Goal: Task Accomplishment & Management: Manage account settings

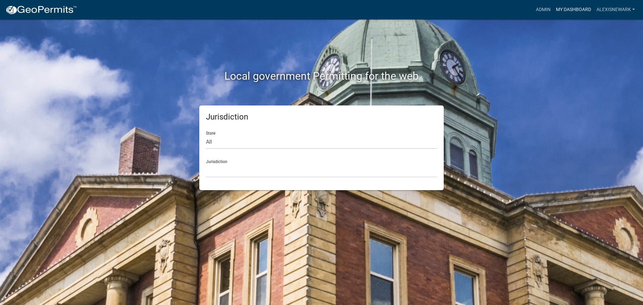
click at [514, 8] on link "My Dashboard" at bounding box center [573, 9] width 41 height 13
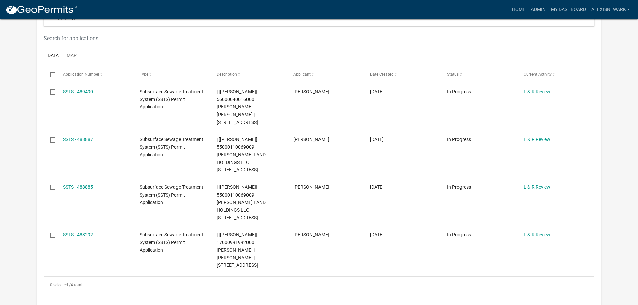
scroll to position [109, 0]
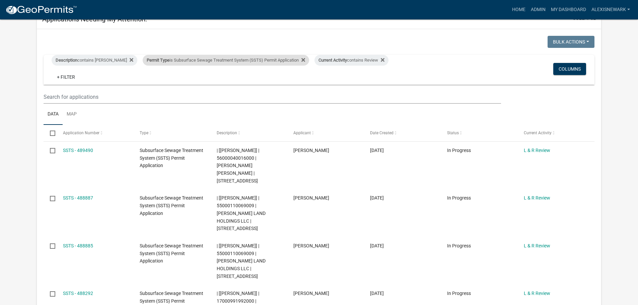
click at [207, 58] on div "Permit Type is Subsurface Sewage Treatment System (SSTS) Permit Application" at bounding box center [226, 60] width 166 height 11
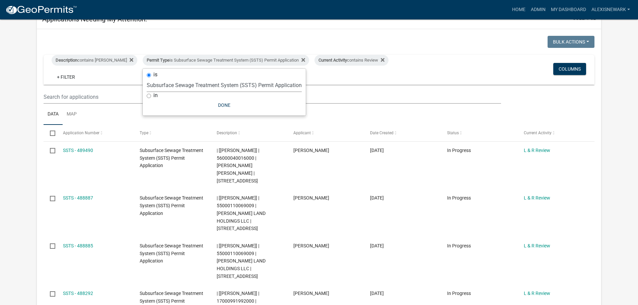
click at [214, 89] on select "Select an option Building Contractor / Excavators (Registration) Building Contr…" at bounding box center [224, 85] width 155 height 14
select select "79d4bf26-a84c-4898-8d16-9ebea2345fb4"
click at [147, 83] on select "Select an option Building Contractor / Excavators (Registration) Building Contr…" at bounding box center [224, 85] width 155 height 14
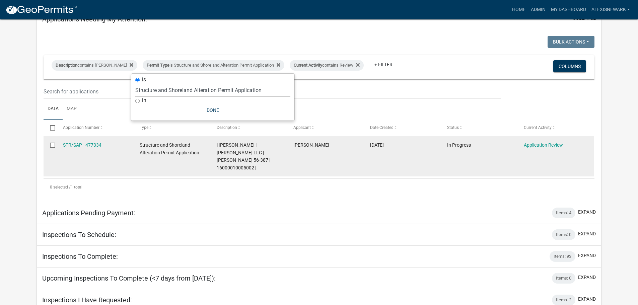
click at [237, 158] on span "| Alexis Newark | CAMP SYBIL LLC | Sybil 56-387 | 16000010005002 |" at bounding box center [244, 156] width 54 height 28
copy span "16000010005002"
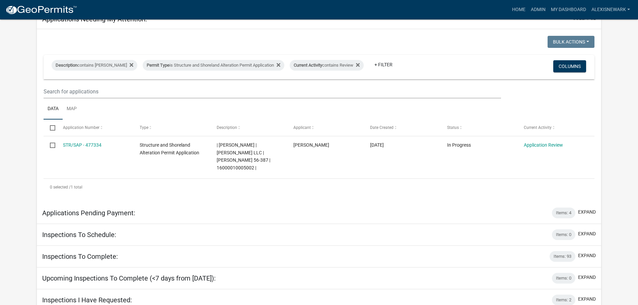
click at [514, 138] on app-user-applications "more_horiz Home Admin My Dashboard alexisnewark Admin Account Logout My Dashboa…" at bounding box center [319, 133] width 638 height 444
click at [221, 67] on div "Permit Type is Structure and Shoreland Alteration Permit Application" at bounding box center [214, 65] width 142 height 11
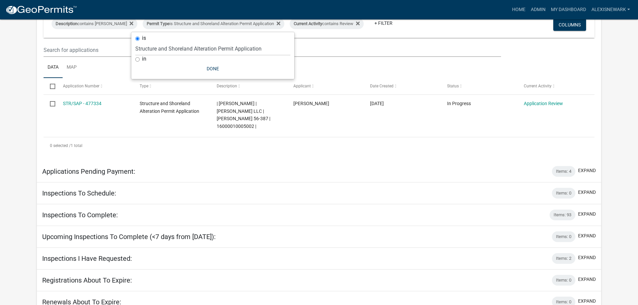
scroll to position [151, 0]
click at [215, 55] on div "in" at bounding box center [212, 58] width 155 height 7
click at [215, 52] on select "Select an option Building Contractor / Excavators (Registration) Building Contr…" at bounding box center [212, 49] width 155 height 14
select select "68d28c81-f724-4f90-9ad3-bed34bf6fb80"
click at [147, 42] on select "Select an option Building Contractor / Excavators (Registration) Building Contr…" at bounding box center [212, 49] width 155 height 14
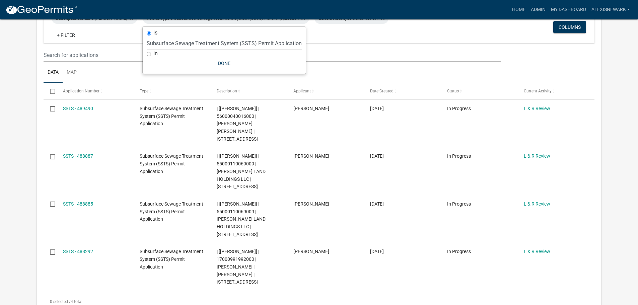
click at [24, 128] on app-user-applications "more_horiz Home Admin My Dashboard alexisnewark Admin Account Logout My Dashboa…" at bounding box center [319, 169] width 638 height 600
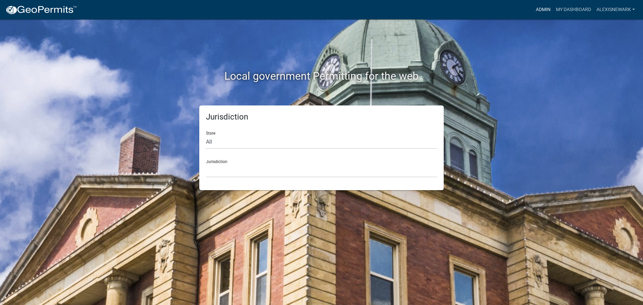
click at [546, 8] on link "Admin" at bounding box center [543, 9] width 20 height 13
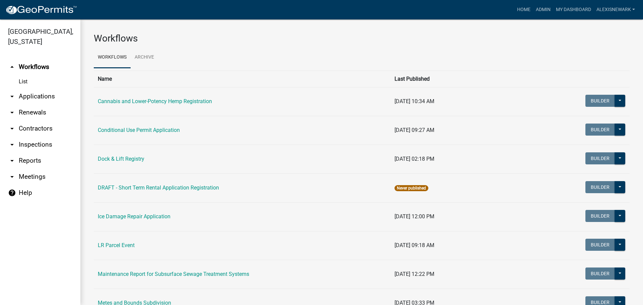
click at [57, 94] on link "arrow_drop_down Applications" at bounding box center [40, 96] width 80 height 16
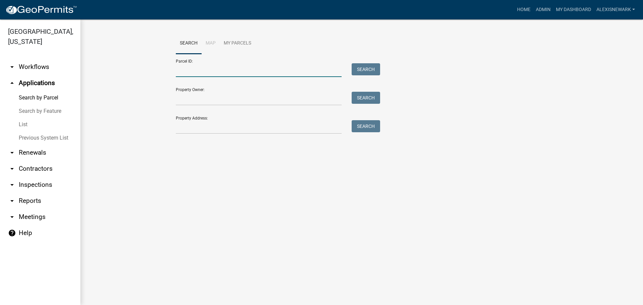
click at [182, 66] on input "Parcel ID:" at bounding box center [259, 70] width 166 height 14
type input "24745"
click at [370, 67] on button "Search" at bounding box center [366, 69] width 28 height 12
click at [211, 71] on input "24745" at bounding box center [259, 70] width 166 height 14
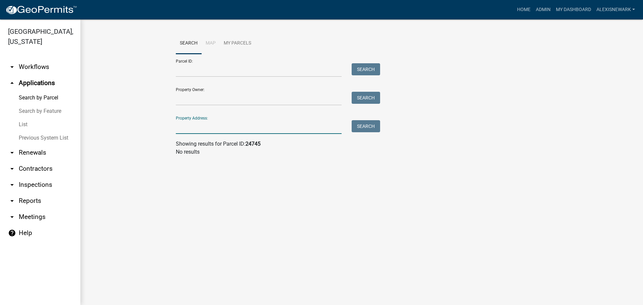
click at [285, 129] on input "Property Address:" at bounding box center [259, 127] width 166 height 14
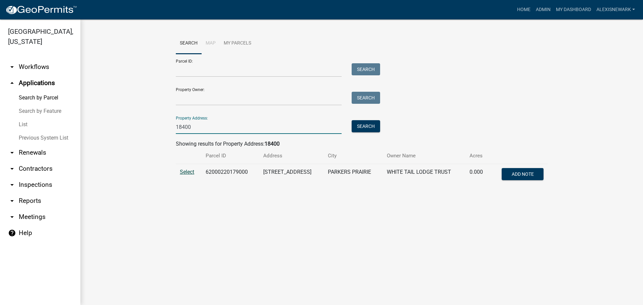
type input "18400"
click at [191, 171] on span "Select" at bounding box center [187, 172] width 14 height 6
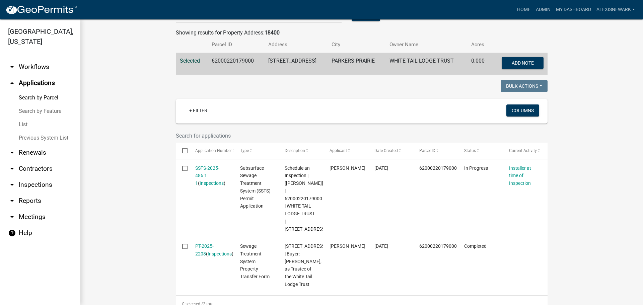
scroll to position [117, 0]
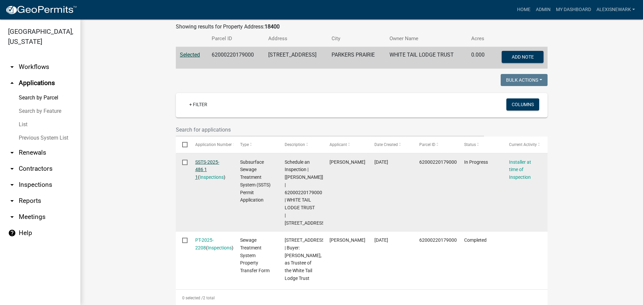
click at [211, 163] on link "SSTS-2025-486 1 1" at bounding box center [207, 169] width 24 height 21
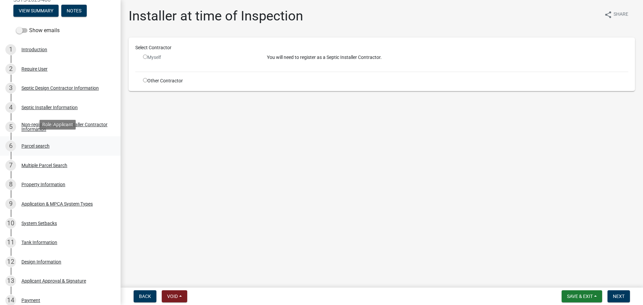
scroll to position [109, 0]
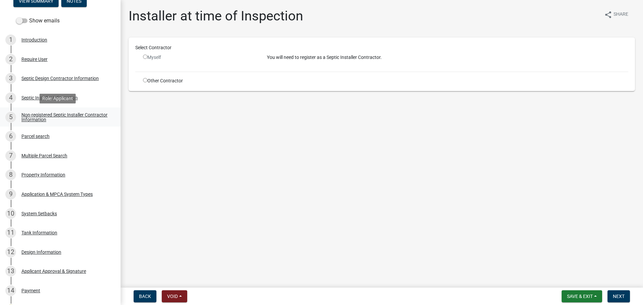
click at [76, 112] on div "Non-registered Septic Installer Contractor Information" at bounding box center [65, 116] width 88 height 9
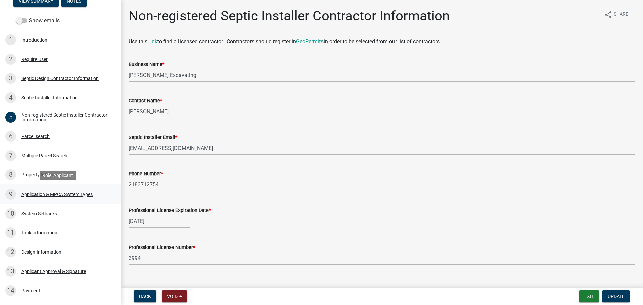
click at [85, 190] on div "9 Application & MPCA System Types" at bounding box center [57, 194] width 104 height 11
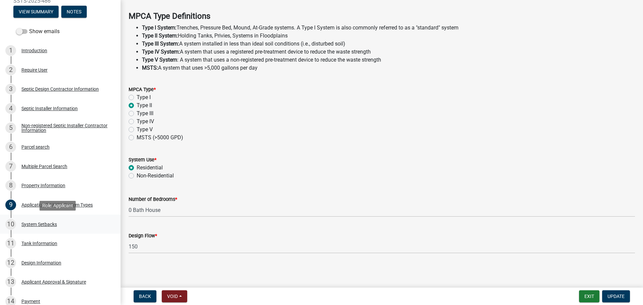
scroll to position [92, 0]
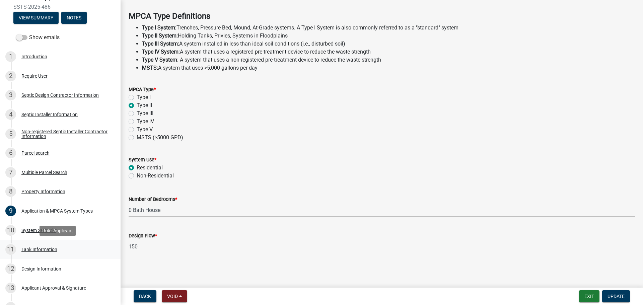
click at [65, 246] on div "11 Tank Information" at bounding box center [57, 249] width 104 height 11
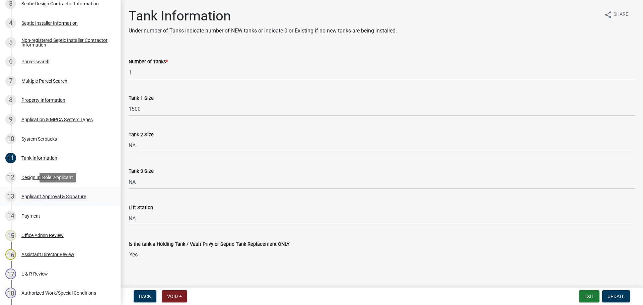
scroll to position [184, 0]
click at [77, 178] on div "12 Design Information" at bounding box center [57, 176] width 104 height 11
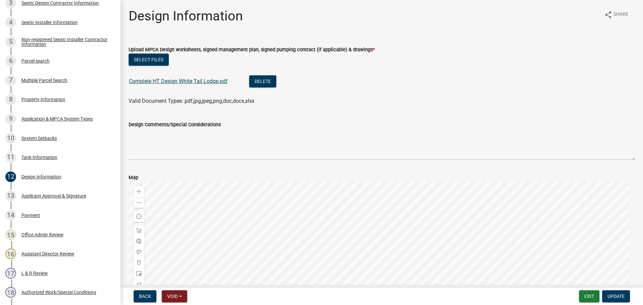
click at [193, 80] on link "Complete HT Design White Tail Lodge.pdf" at bounding box center [178, 81] width 99 height 6
click at [74, 137] on div "10 System Setbacks" at bounding box center [57, 138] width 104 height 11
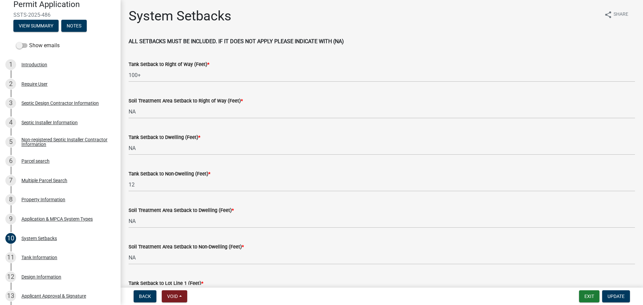
scroll to position [75, 0]
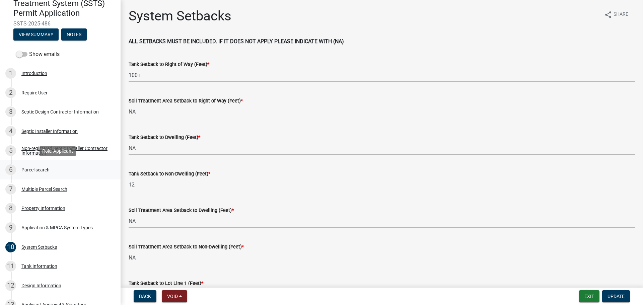
click at [85, 166] on div "6 Parcel search" at bounding box center [57, 169] width 104 height 11
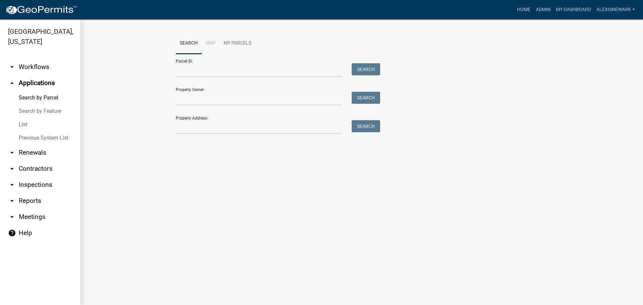
click at [190, 135] on div "Search Map My Parcels Parcel ID: Search Property Owner: Search Property Address…" at bounding box center [362, 86] width 382 height 107
click at [193, 129] on input "Property Address:" at bounding box center [259, 127] width 166 height 14
click at [230, 68] on input "Parcel ID:" at bounding box center [259, 70] width 166 height 14
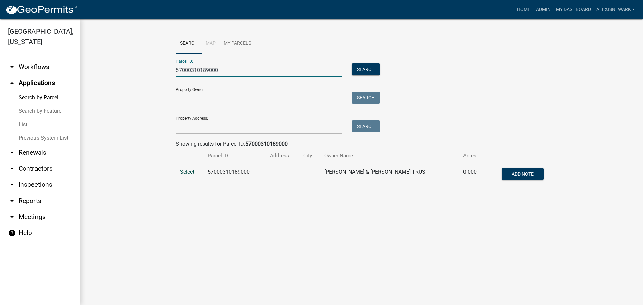
type input "57000310189000"
click at [186, 170] on span "Select" at bounding box center [187, 172] width 14 height 6
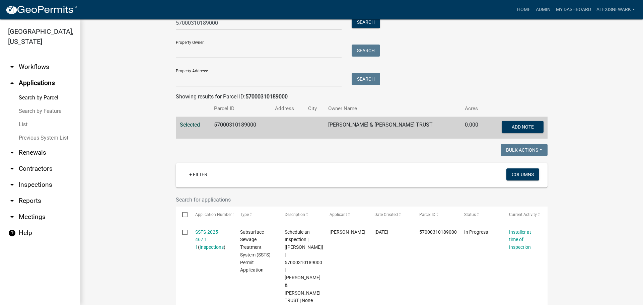
scroll to position [67, 0]
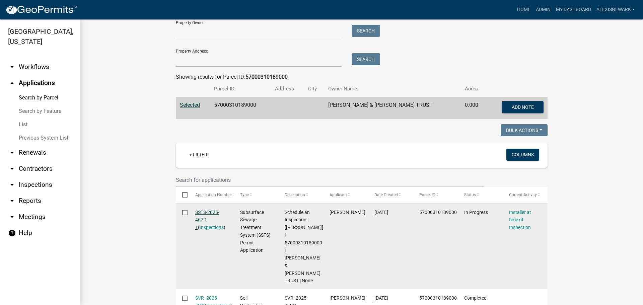
click at [211, 212] on link "SSTS-2025-467 1 1" at bounding box center [207, 220] width 24 height 21
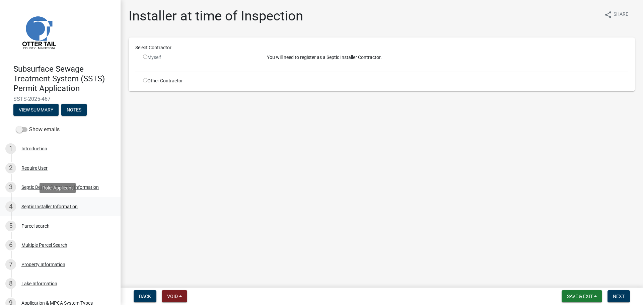
click at [91, 211] on div "4 Septic Installer Information" at bounding box center [57, 206] width 104 height 11
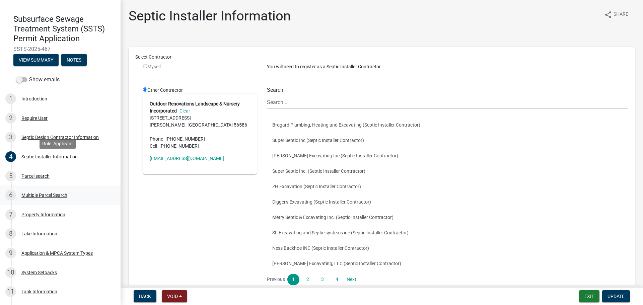
scroll to position [50, 0]
click at [80, 229] on div "8 Lake Information" at bounding box center [57, 233] width 104 height 11
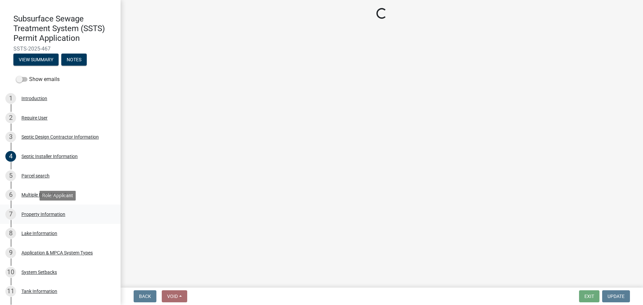
select select "34d940bc-0301-46d3-942e-0852b8d8c6fb"
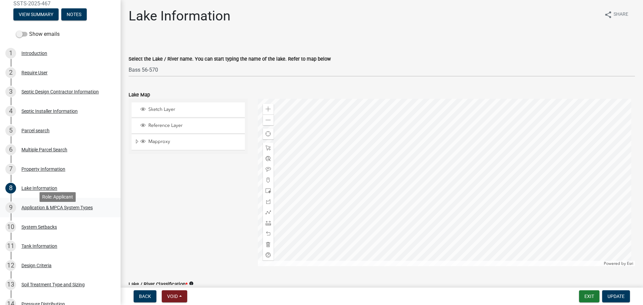
scroll to position [100, 0]
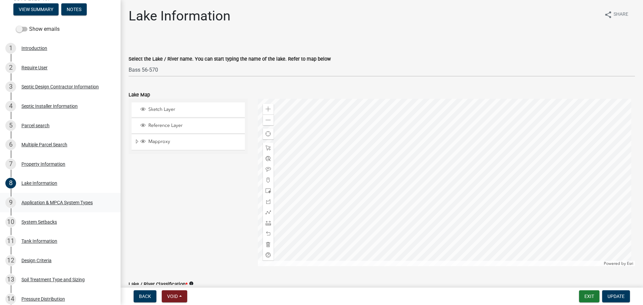
click at [60, 196] on link "9 Application & MPCA System Types" at bounding box center [60, 202] width 121 height 19
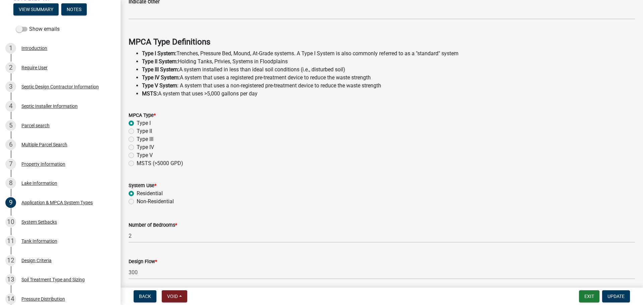
scroll to position [192, 0]
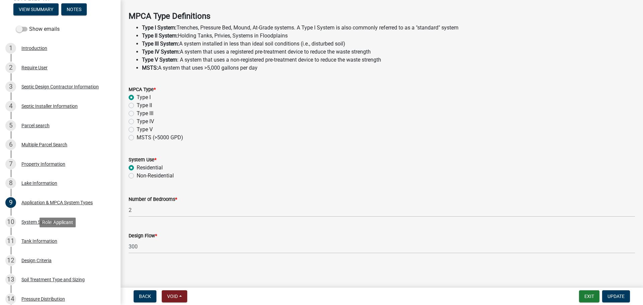
click at [71, 246] on div "11 Tank Information" at bounding box center [57, 241] width 104 height 11
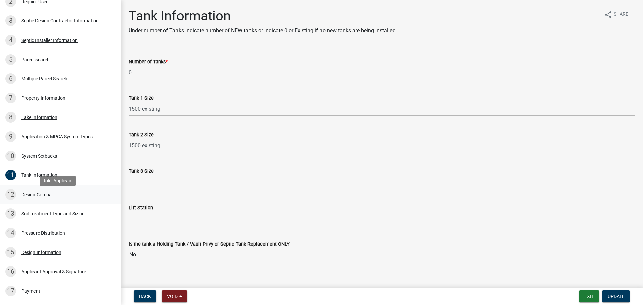
scroll to position [167, 0]
click at [86, 192] on div "12 Design Criteria" at bounding box center [57, 193] width 104 height 11
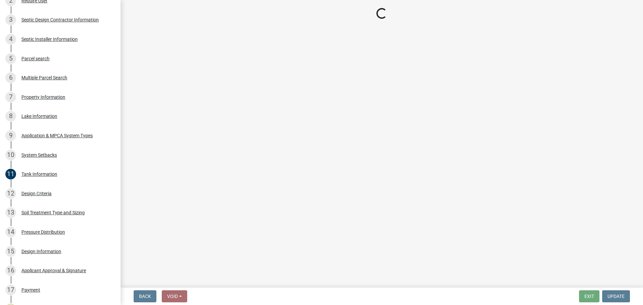
select select "48244220-b2d5-4708-94fb-eec21d20ddbb"
select select "4229e383-8b85-4b32-ab4b-b432a830edeb"
select select "45db2b75-262a-4f3c-9010-aae25997cba1"
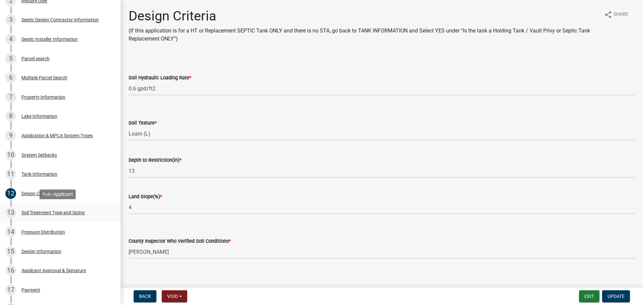
click at [101, 217] on div "13 Soil Treatment Type and Sizing" at bounding box center [57, 212] width 104 height 11
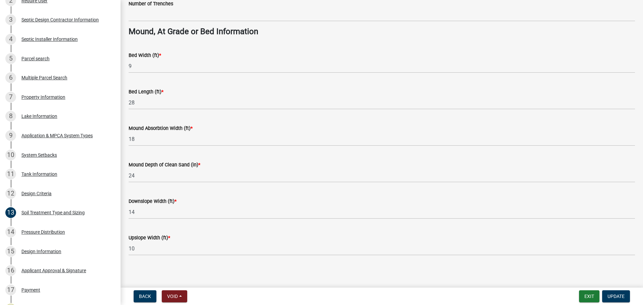
scroll to position [485, 0]
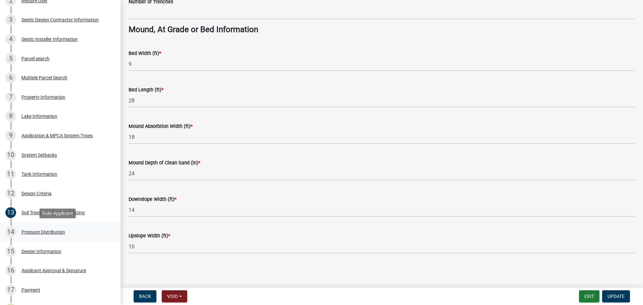
click at [112, 229] on link "14 Pressure Distribution" at bounding box center [60, 231] width 121 height 19
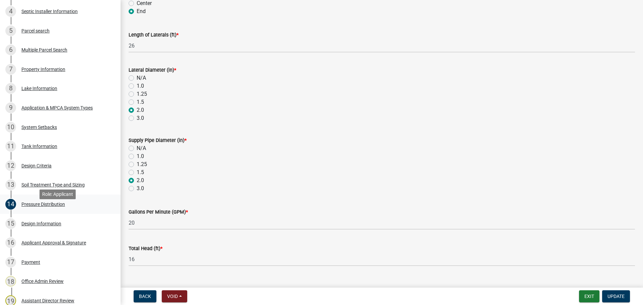
scroll to position [201, 0]
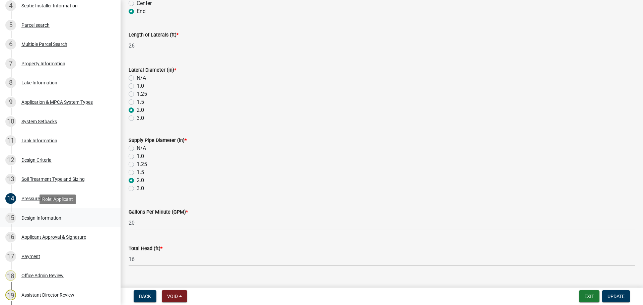
click at [101, 214] on div "15 Design Information" at bounding box center [57, 218] width 104 height 11
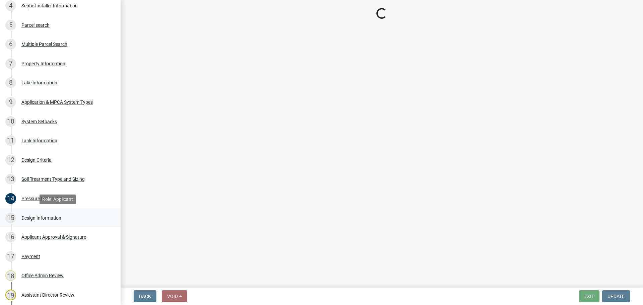
scroll to position [0, 0]
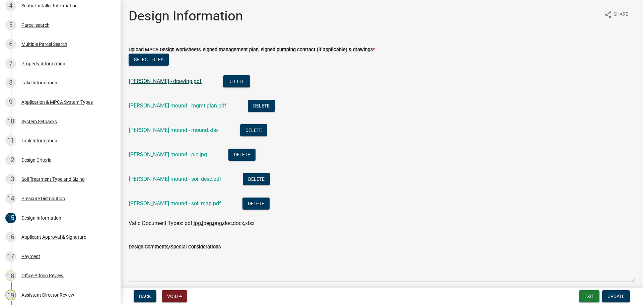
click at [189, 80] on link "Brimhall Steve mound - drawing.pdf" at bounding box center [165, 81] width 73 height 6
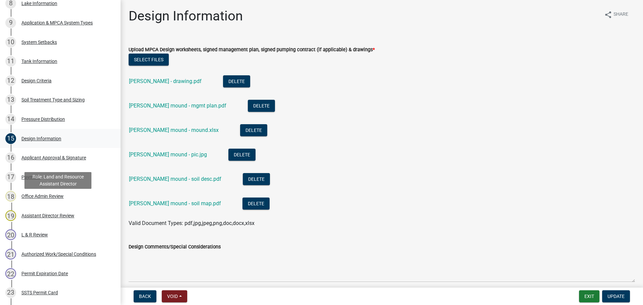
scroll to position [335, 0]
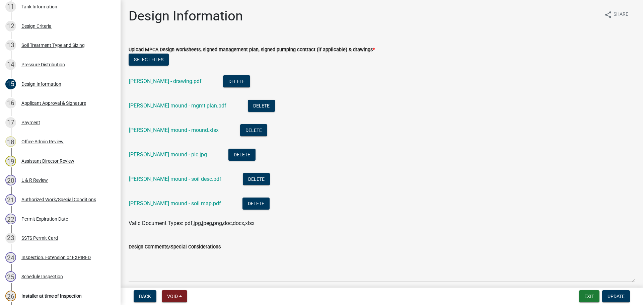
click at [76, 202] on div "Authorized Work/Special Conditions" at bounding box center [58, 199] width 75 height 5
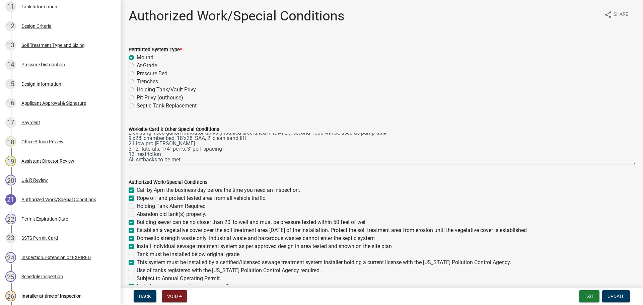
scroll to position [0, 0]
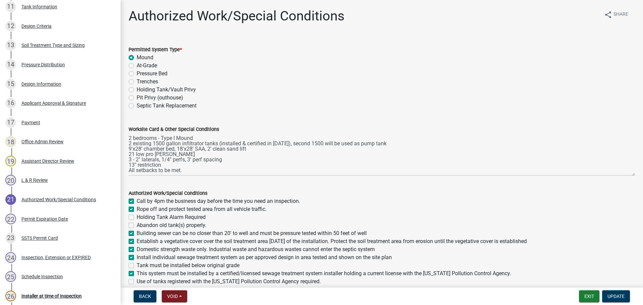
drag, startPoint x: 627, startPoint y: 162, endPoint x: 629, endPoint y: 173, distance: 11.2
click at [629, 173] on textarea "2 bedrooms - Type I Mound 2 existing 1500 gallon infiltrator tanks (installed &…" at bounding box center [382, 154] width 506 height 43
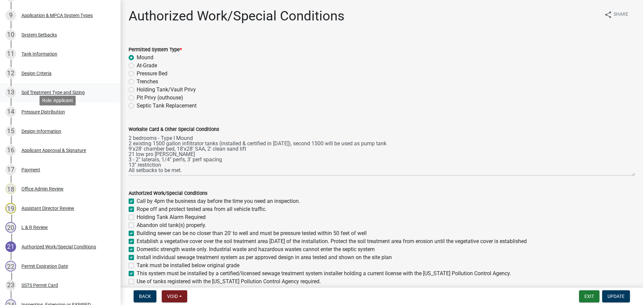
scroll to position [259, 0]
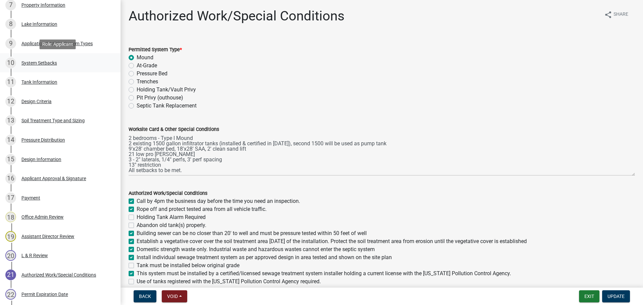
click at [65, 68] on link "10 System Setbacks" at bounding box center [60, 62] width 121 height 19
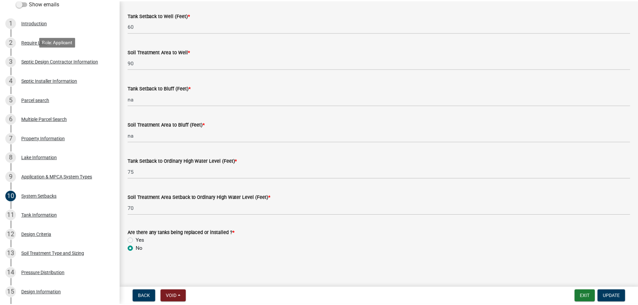
scroll to position [126, 0]
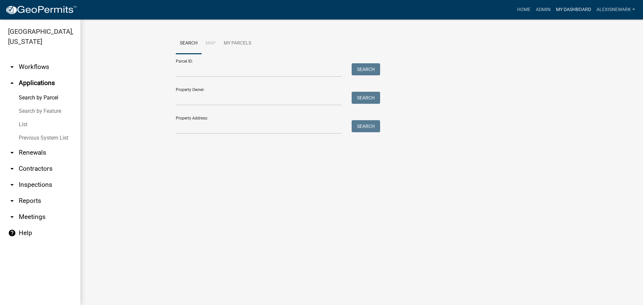
click at [555, 13] on link "My Dashboard" at bounding box center [573, 9] width 41 height 13
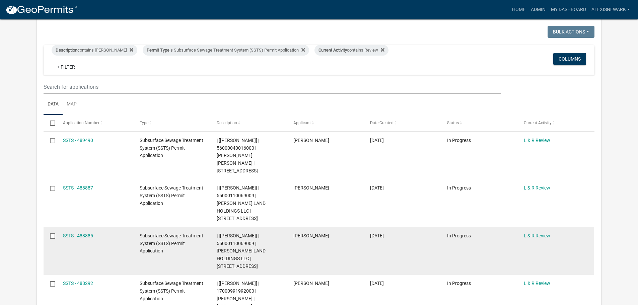
scroll to position [142, 0]
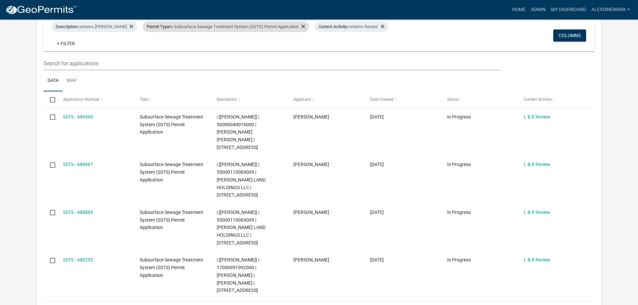
click at [242, 27] on div "Permit Type is Subsurface Sewage Treatment System (SSTS) Permit Application" at bounding box center [226, 26] width 166 height 11
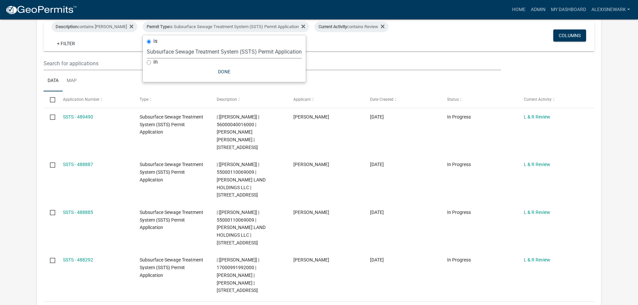
click at [237, 56] on select "Select an option Building Contractor / Excavators (Registration) Building Contr…" at bounding box center [224, 52] width 155 height 14
select select "79d4bf26-a84c-4898-8d16-9ebea2345fb4"
click at [147, 50] on select "Select an option Building Contractor / Excavators (Registration) Building Contr…" at bounding box center [224, 52] width 155 height 14
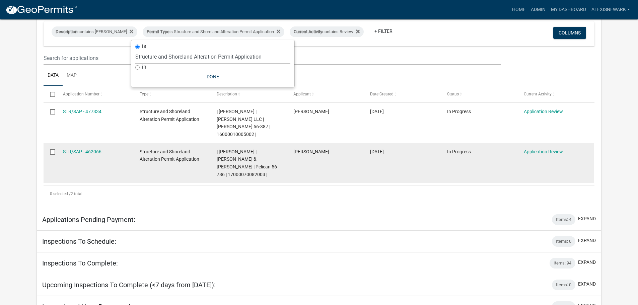
click at [243, 167] on span "| Alexis Newark | DAVID & FRANCES SCHLOSSMAN TST | Pelican 56-786 | 17000070082…" at bounding box center [248, 163] width 62 height 28
copy span "17000070082003"
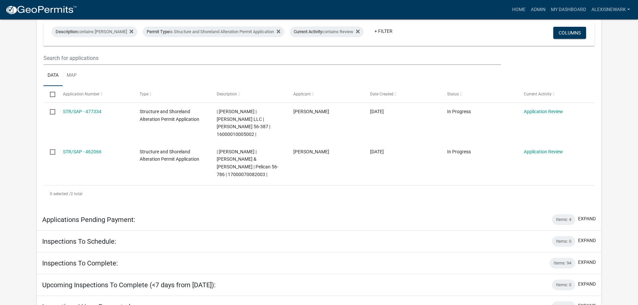
click at [22, 148] on app-user-applications "more_horiz Home Admin My Dashboard alexisnewark Admin Account Logout My Dashboa…" at bounding box center [319, 119] width 638 height 484
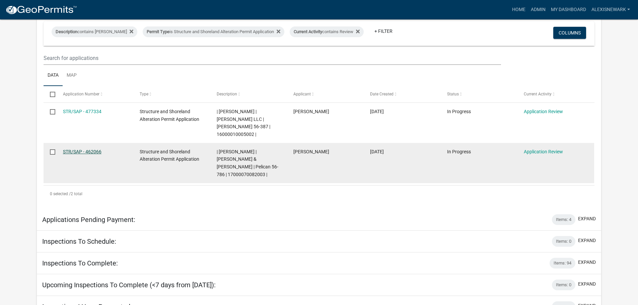
click at [80, 149] on link "STR/SAP - 462066" at bounding box center [82, 151] width 39 height 5
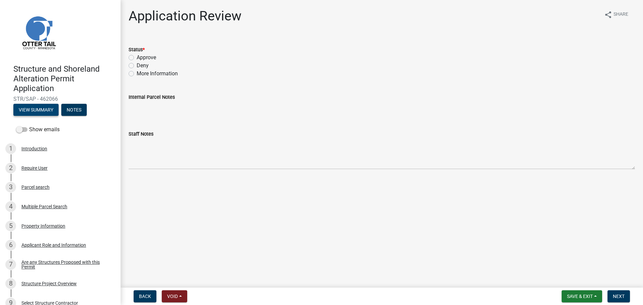
click at [45, 108] on button "View Summary" at bounding box center [35, 110] width 45 height 12
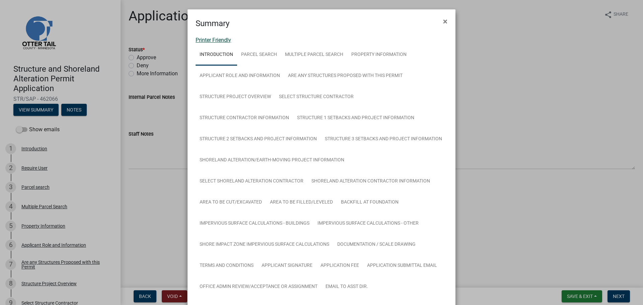
click at [220, 37] on link "Printer Friendly" at bounding box center [213, 40] width 35 height 6
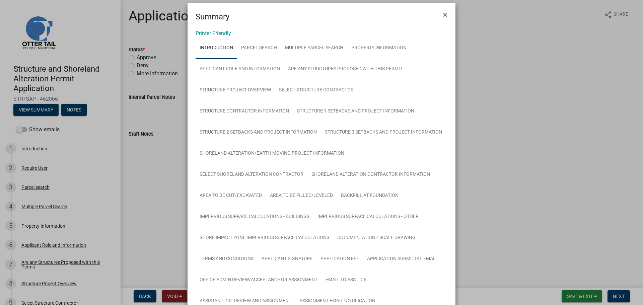
click at [82, 172] on ngb-modal-window "Summary × Printer Friendly Introduction Parcel search Multiple Parcel Search Pr…" at bounding box center [321, 152] width 643 height 305
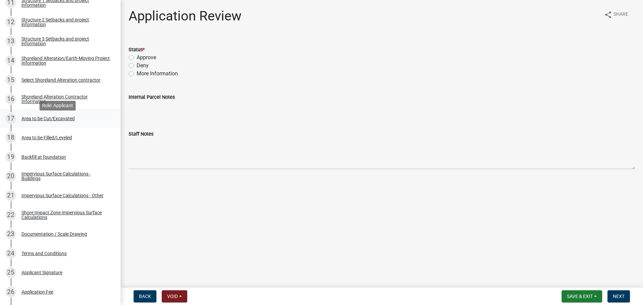
scroll to position [343, 0]
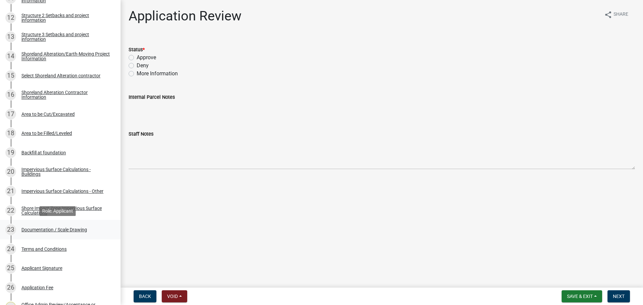
click at [82, 228] on div "Documentation / Scale Drawing" at bounding box center [54, 229] width 66 height 5
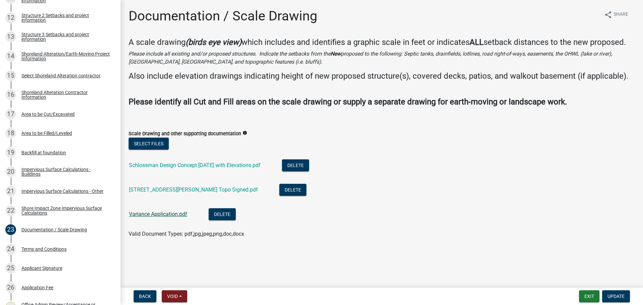
click at [180, 212] on link "Variance Application.pdf" at bounding box center [158, 214] width 58 height 6
click at [170, 187] on link "22209 Broadwater Drive Topo Signed.pdf" at bounding box center [193, 189] width 129 height 6
click at [201, 166] on link "Schlossman Design Concept 10.23.2024 with Elevations.pdf" at bounding box center [195, 165] width 132 height 6
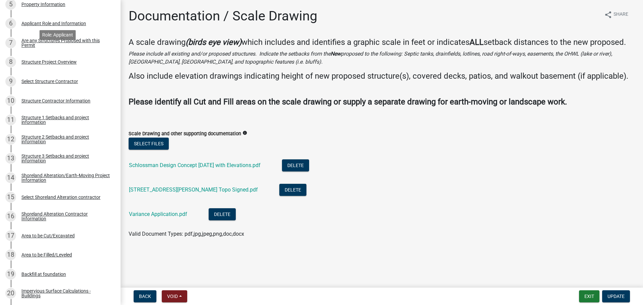
scroll to position [201, 0]
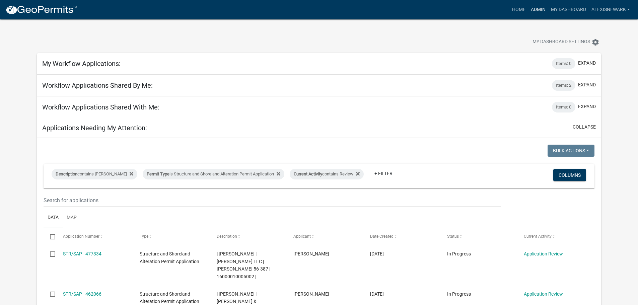
click at [535, 5] on link "Admin" at bounding box center [538, 9] width 20 height 13
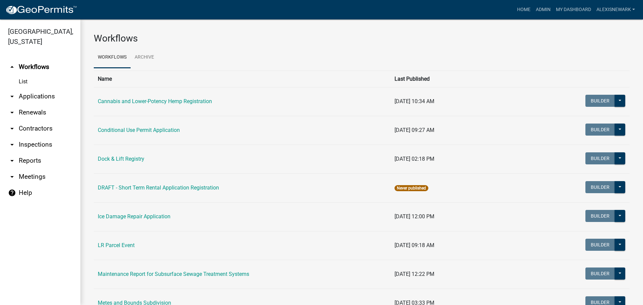
click at [75, 102] on link "arrow_drop_down Applications" at bounding box center [40, 96] width 80 height 16
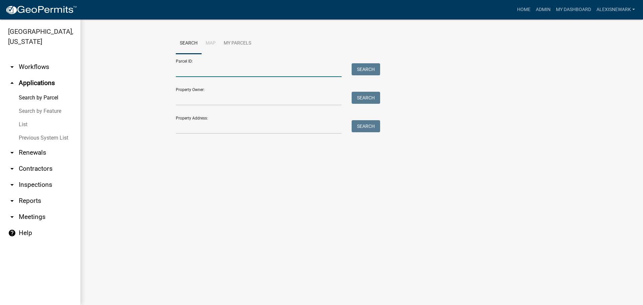
click at [214, 63] on input "Parcel ID:" at bounding box center [259, 70] width 166 height 14
paste input "17000070082003"
type input "17000070082003"
click at [364, 71] on button "Search" at bounding box center [366, 69] width 28 height 12
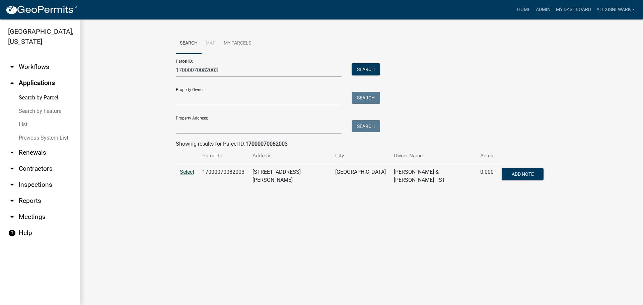
click at [191, 173] on span "Select" at bounding box center [187, 172] width 14 height 6
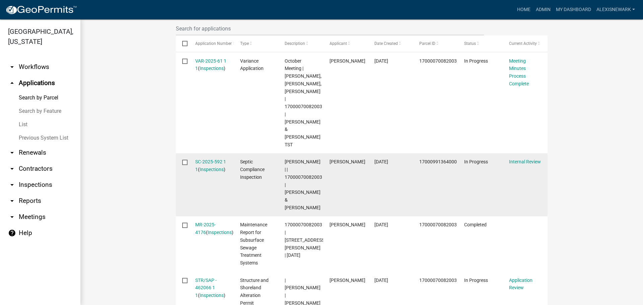
scroll to position [218, 0]
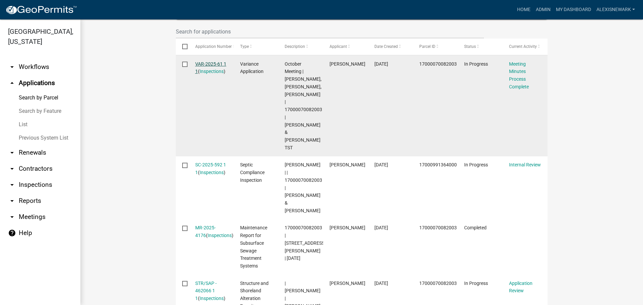
click at [201, 61] on link "VAR-2025-61 1 1" at bounding box center [210, 67] width 31 height 13
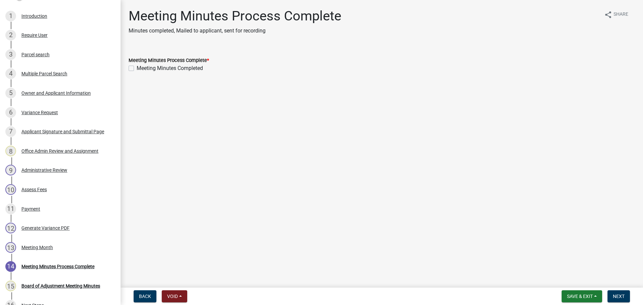
scroll to position [142, 0]
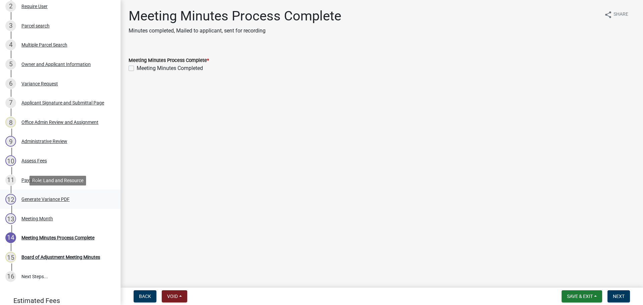
click at [70, 197] on div "12 Generate Variance PDF" at bounding box center [57, 199] width 104 height 11
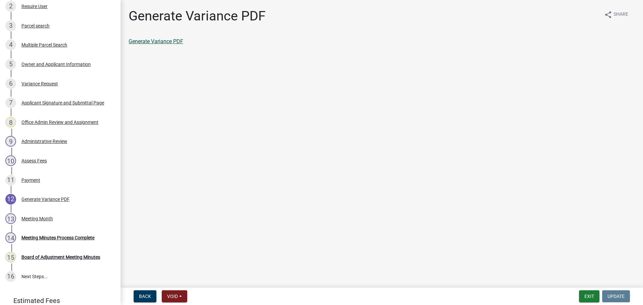
click at [158, 44] on link "Generate Variance PDF" at bounding box center [156, 41] width 55 height 6
click at [44, 85] on div "Variance Request" at bounding box center [39, 83] width 36 height 5
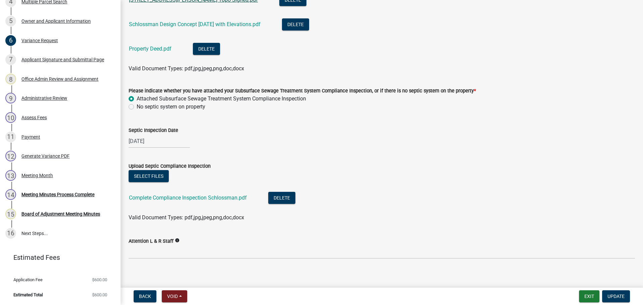
scroll to position [316, 0]
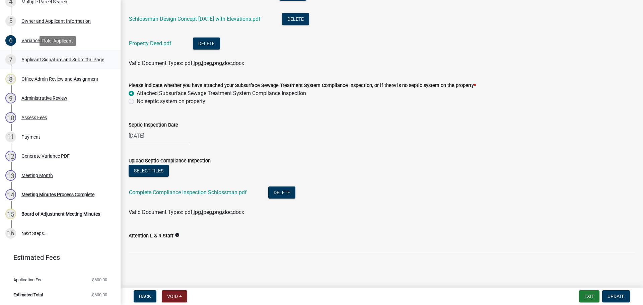
click at [53, 66] on link "7 Applicant Signature and Submittal Page" at bounding box center [60, 59] width 121 height 19
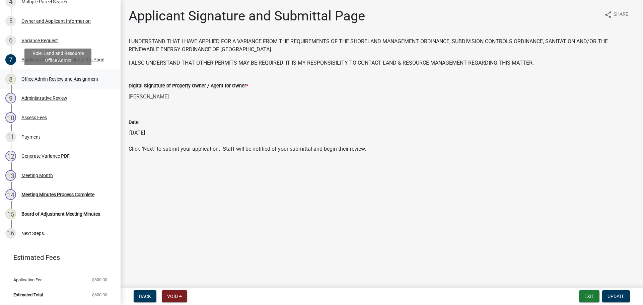
click at [54, 74] on div "8 Office Admin Review and Assignment" at bounding box center [57, 79] width 104 height 11
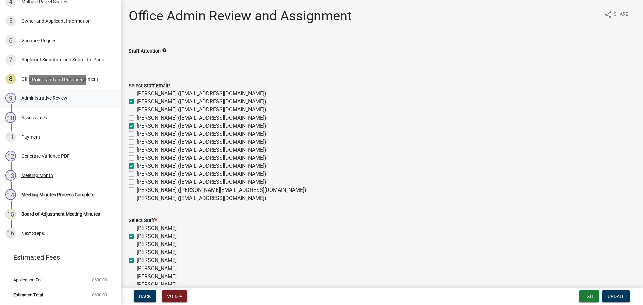
click at [55, 100] on div "Administrative Review" at bounding box center [44, 98] width 46 height 5
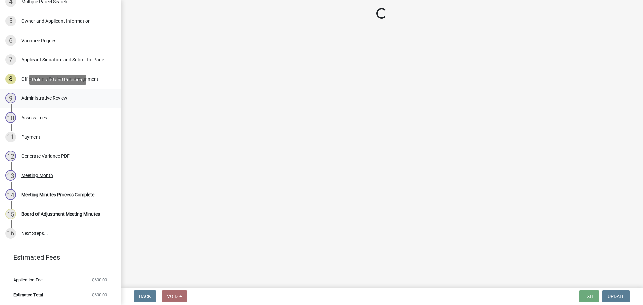
select select "1bc1e483-05bd-4456-8d1d-1de62b367160"
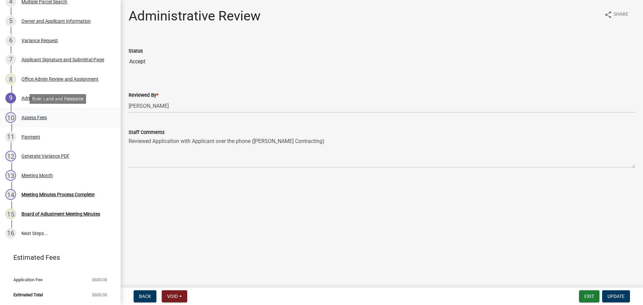
click at [47, 115] on div "Assess Fees" at bounding box center [33, 117] width 25 height 5
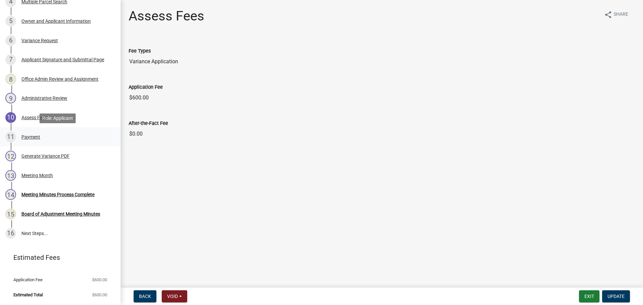
click at [46, 140] on div "11 Payment" at bounding box center [57, 137] width 104 height 11
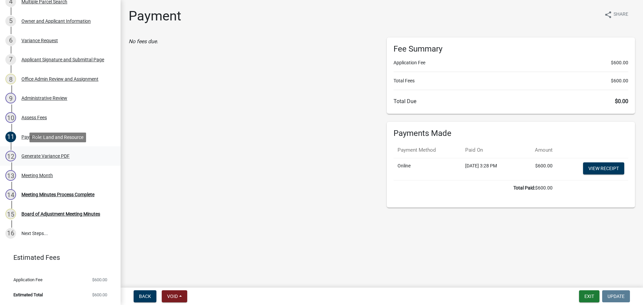
click at [47, 148] on link "12 Generate Variance PDF" at bounding box center [60, 155] width 121 height 19
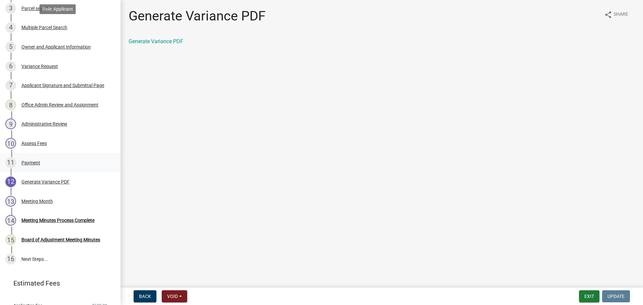
scroll to position [177, 0]
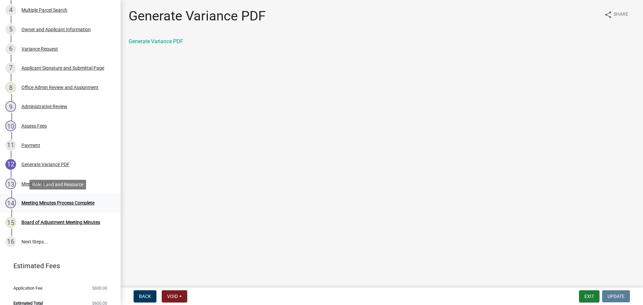
click at [87, 196] on link "14 Meeting Minutes Process Complete" at bounding box center [60, 203] width 121 height 19
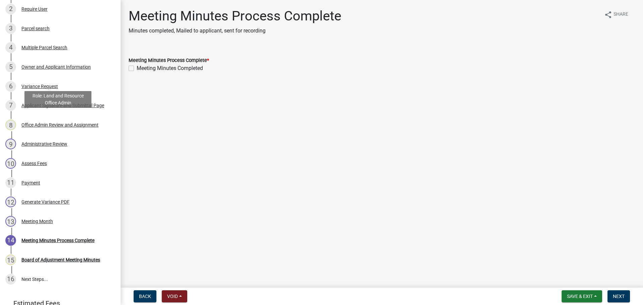
scroll to position [135, 0]
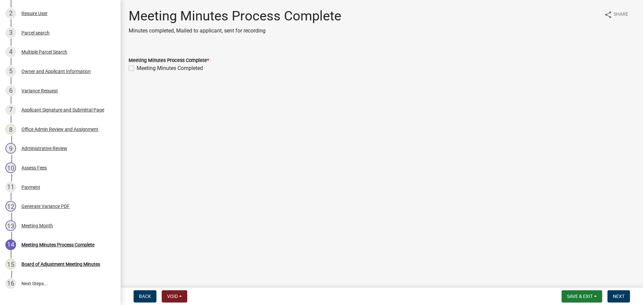
click at [75, 71] on div "Owner and Applicant Information" at bounding box center [55, 71] width 69 height 5
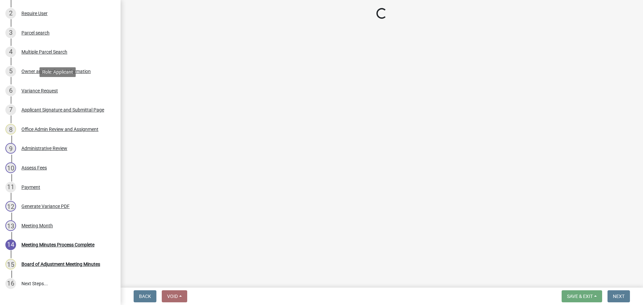
select select "758382b1-a9b7-40fb-b133-d60fa51a6422"
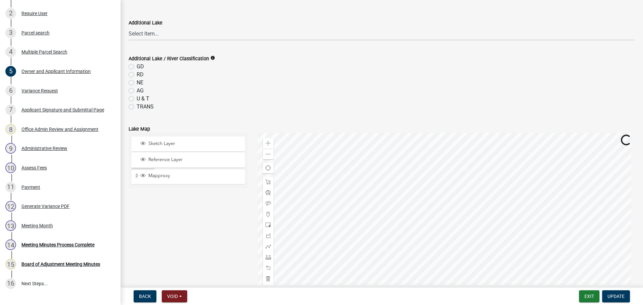
scroll to position [611, 0]
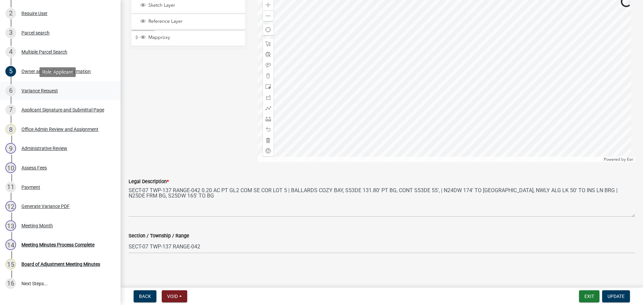
click at [78, 92] on div "6 Variance Request" at bounding box center [57, 90] width 104 height 11
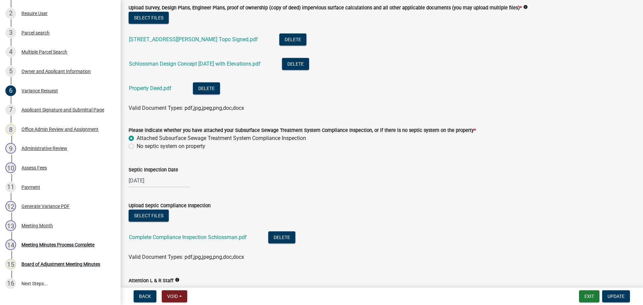
scroll to position [316, 0]
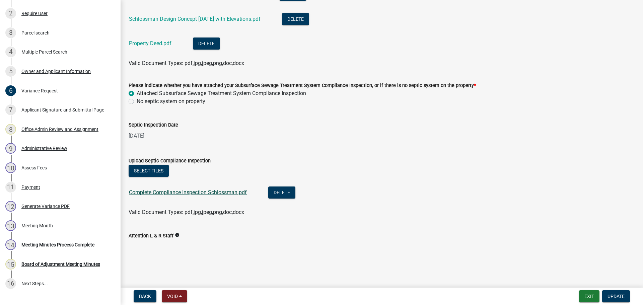
click at [222, 192] on link "Complete Compliance Inspection Schlossman.pdf" at bounding box center [188, 192] width 118 height 6
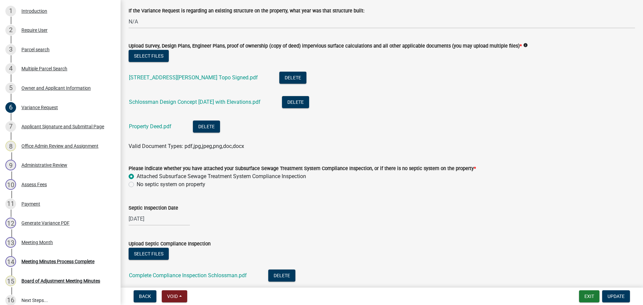
scroll to position [224, 0]
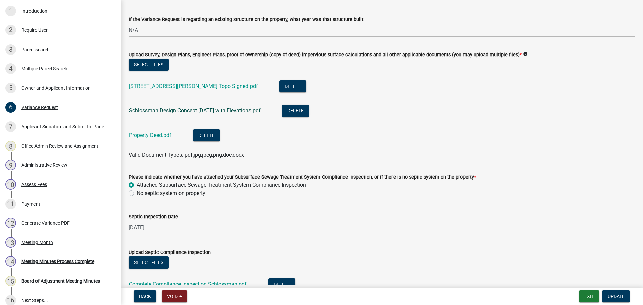
click at [173, 113] on link "Schlossman Design Concept 10.23.2024 with Elevations.pdf" at bounding box center [195, 110] width 132 height 6
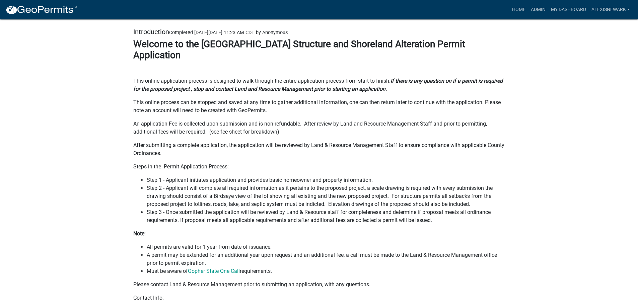
scroll to position [75, 0]
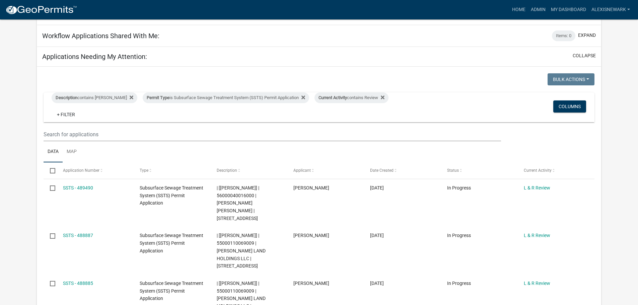
scroll to position [50, 0]
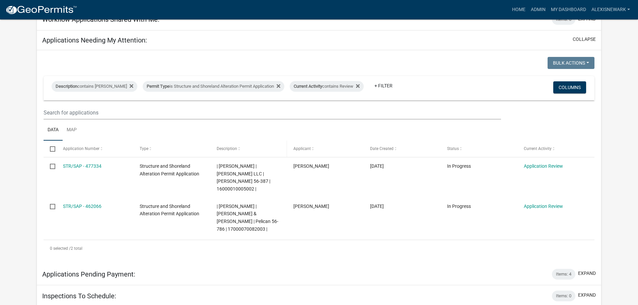
scroll to position [134, 0]
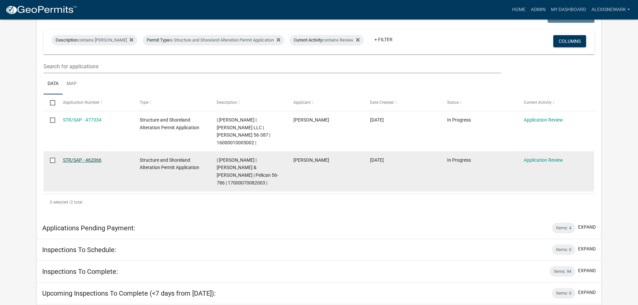
click at [90, 157] on link "STR/SAP - 462066" at bounding box center [82, 159] width 39 height 5
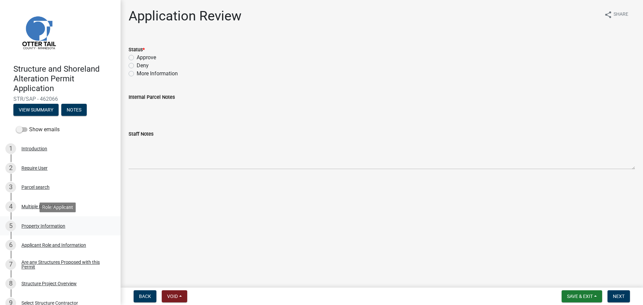
click at [97, 223] on div "5 Property Information" at bounding box center [57, 226] width 104 height 11
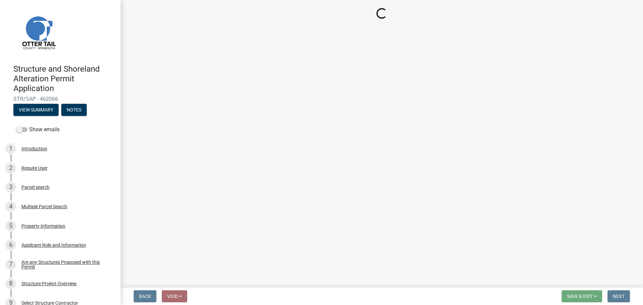
select select "758382b1-a9b7-40fb-b133-d60fa51a6422"
select select "9f52d7c9-96dd-4370-b810-ce091165f7c2"
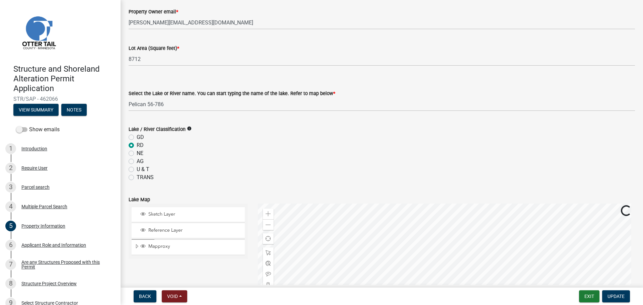
scroll to position [151, 0]
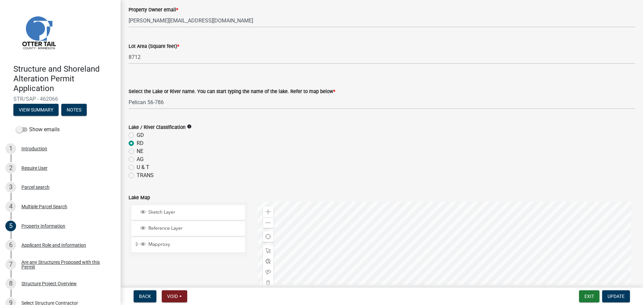
click at [137, 136] on label "GD" at bounding box center [140, 135] width 7 height 8
click at [137, 136] on input "GD" at bounding box center [139, 133] width 4 height 4
radio input "true"
click at [616, 294] on span "Update" at bounding box center [615, 296] width 17 height 5
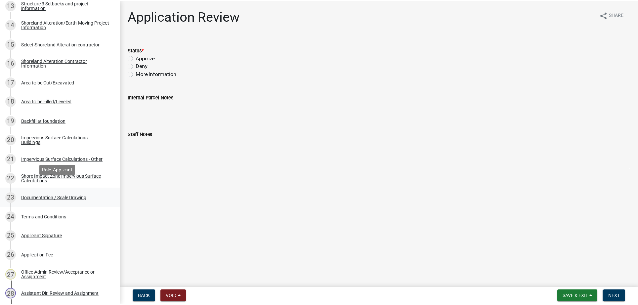
scroll to position [393, 0]
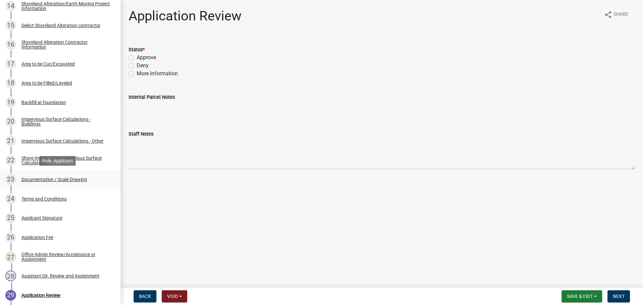
click at [78, 176] on div "23 Documentation / Scale Drawing" at bounding box center [57, 179] width 104 height 11
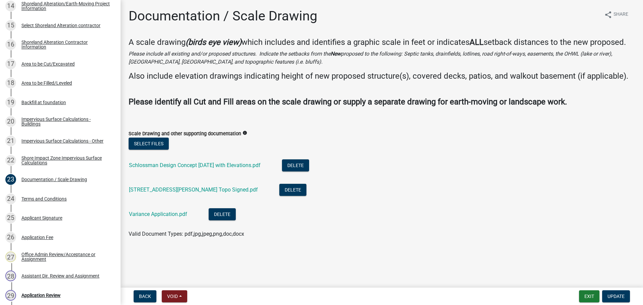
click at [172, 210] on div "Variance Application.pdf" at bounding box center [163, 215] width 69 height 14
click at [171, 214] on link "Variance Application.pdf" at bounding box center [158, 214] width 58 height 6
click at [172, 192] on link "[STREET_ADDRESS][PERSON_NAME] Topo Signed.pdf" at bounding box center [193, 189] width 129 height 6
click at [70, 140] on div "Impervious Surface Calculations - Other" at bounding box center [62, 141] width 82 height 5
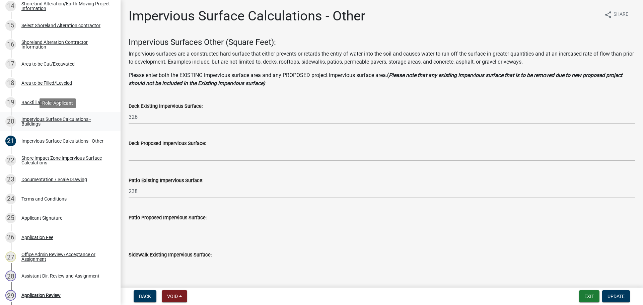
click at [99, 124] on div "Impervious Surface Calculations - Buildings" at bounding box center [65, 121] width 88 height 9
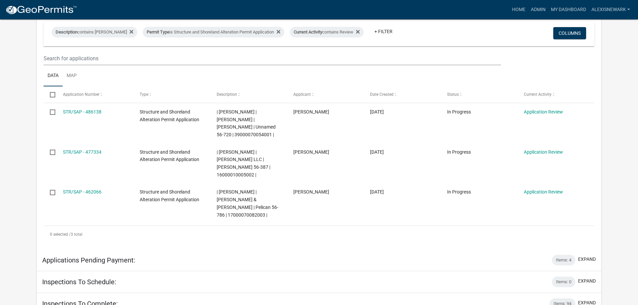
scroll to position [142, 0]
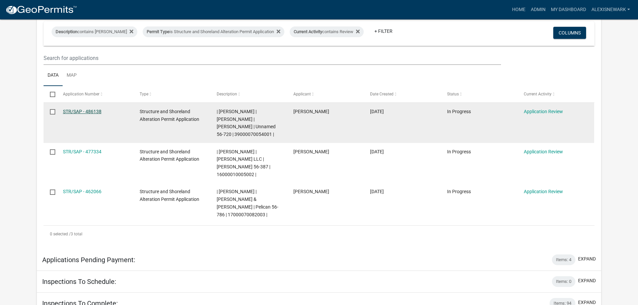
click at [65, 110] on link "STR/SAP - 486138" at bounding box center [82, 111] width 39 height 5
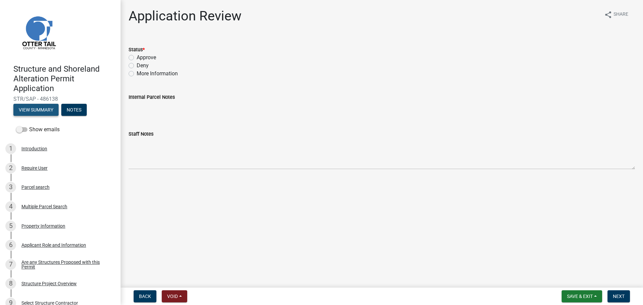
click at [50, 109] on button "View Summary" at bounding box center [35, 110] width 45 height 12
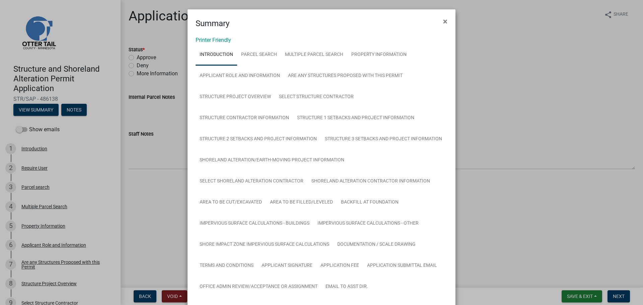
click at [225, 42] on link "Printer Friendly" at bounding box center [213, 40] width 35 height 6
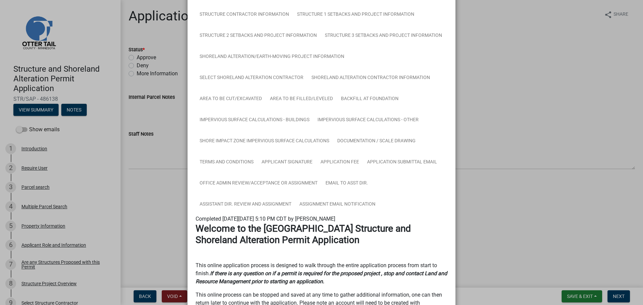
click at [82, 207] on ngb-modal-window "Summary × Printer Friendly Introduction Parcel search Multiple Parcel Search Pr…" at bounding box center [321, 152] width 643 height 305
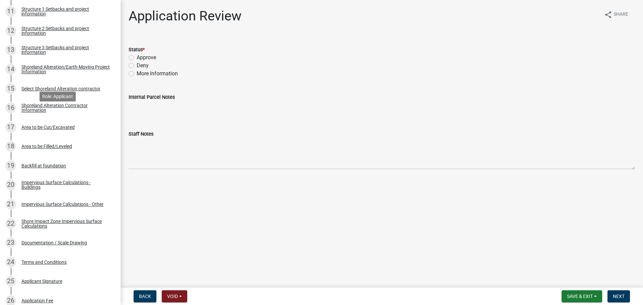
scroll to position [343, 0]
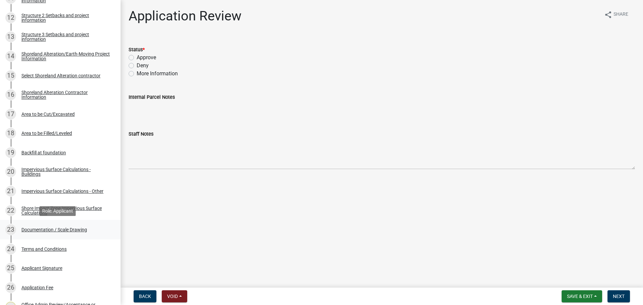
click at [87, 224] on div "23 Documentation / Scale Drawing" at bounding box center [57, 229] width 104 height 11
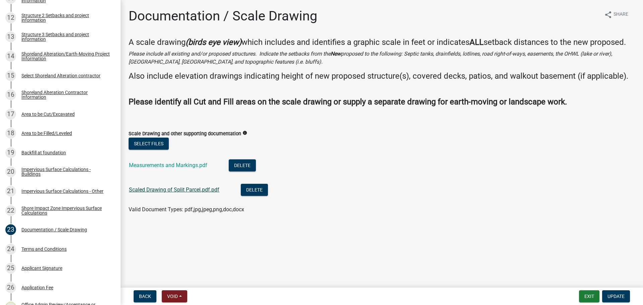
click at [182, 188] on link "Scaled Drawing of Split Parcel.pdf.pdf" at bounding box center [174, 189] width 90 height 6
click at [181, 163] on link "Measurements and Markings.pdf" at bounding box center [168, 165] width 78 height 6
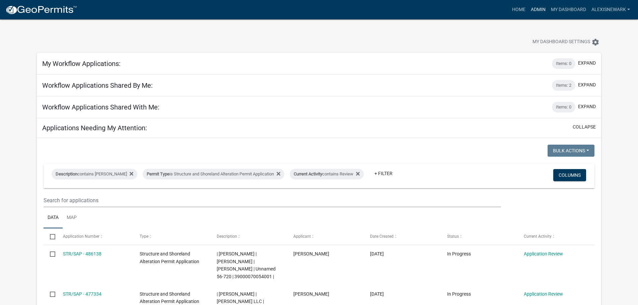
click at [538, 11] on link "Admin" at bounding box center [538, 9] width 20 height 13
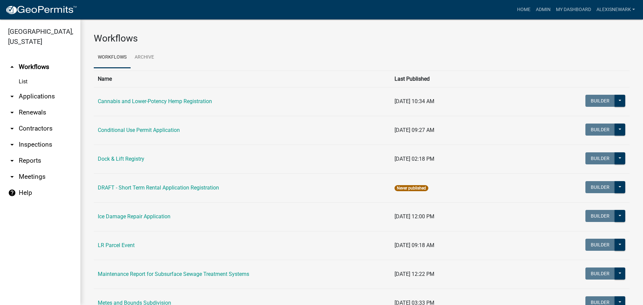
click at [59, 99] on link "arrow_drop_down Applications" at bounding box center [40, 96] width 80 height 16
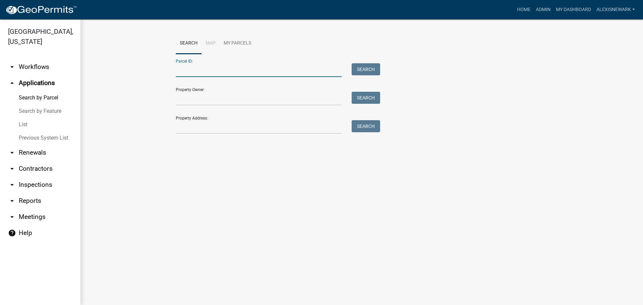
click at [197, 69] on input "Parcel ID:" at bounding box center [259, 70] width 166 height 14
click at [312, 131] on input "Property Address:" at bounding box center [259, 127] width 166 height 14
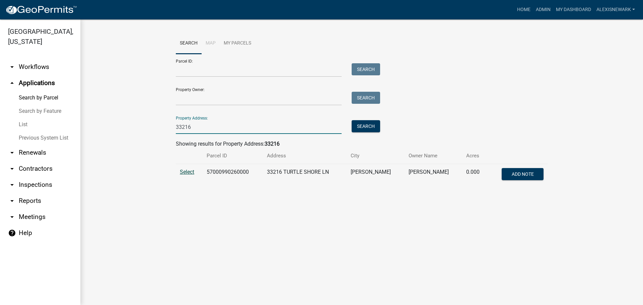
type input "33216"
click at [188, 172] on span "Select" at bounding box center [187, 172] width 14 height 6
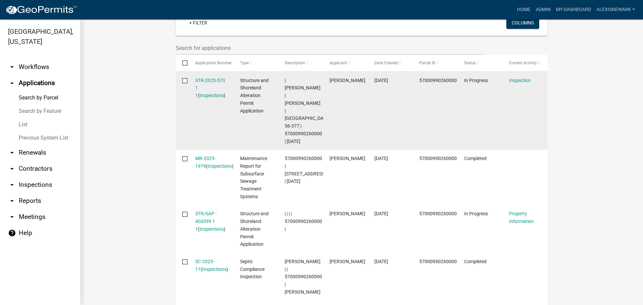
scroll to position [201, 0]
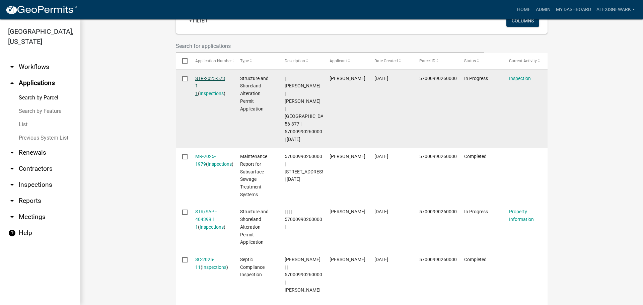
click at [207, 76] on link "STR-2025-573 1 1" at bounding box center [210, 86] width 30 height 21
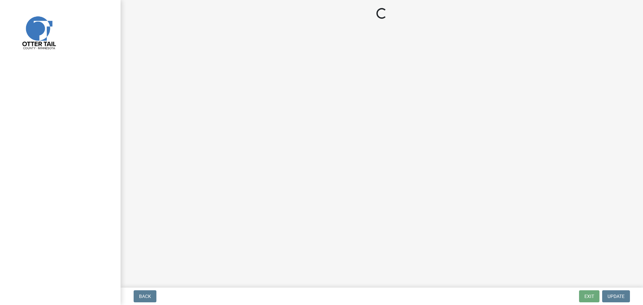
select select "710d5f49-2663-4e73-9718-d0c4e189f5ed"
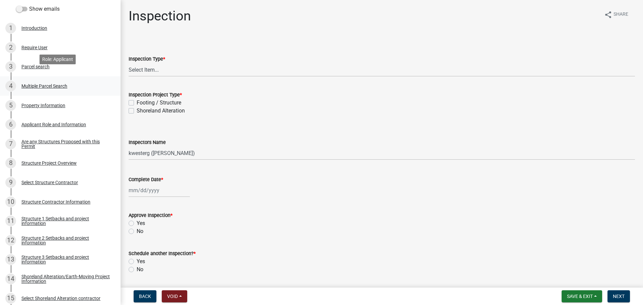
scroll to position [134, 0]
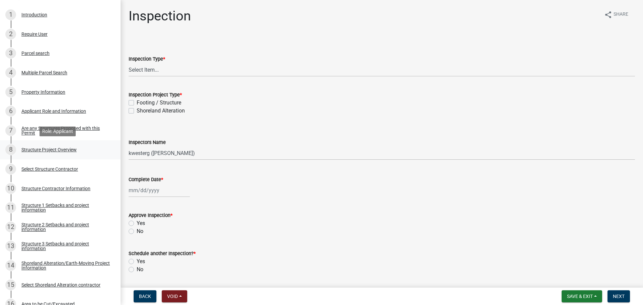
click at [87, 145] on div "8 Structure Project Overview" at bounding box center [57, 149] width 104 height 11
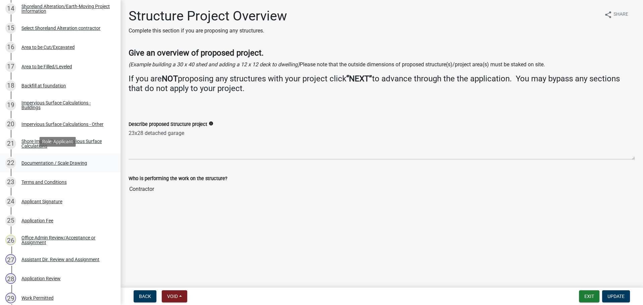
scroll to position [393, 0]
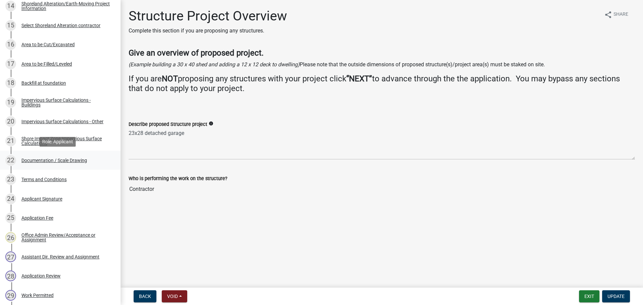
click at [64, 157] on div "22 Documentation / Scale Drawing" at bounding box center [57, 160] width 104 height 11
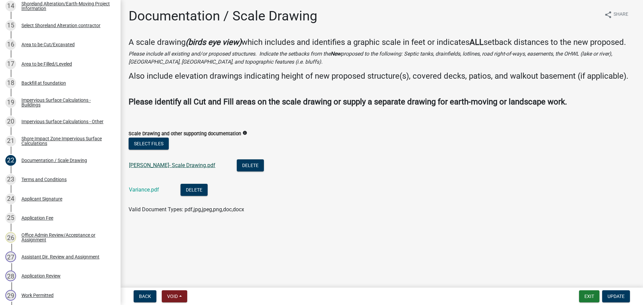
click at [175, 164] on link "Borgos- Scale Drawing.pdf" at bounding box center [172, 165] width 86 height 6
click at [138, 185] on div "Variance.pdf" at bounding box center [149, 191] width 41 height 14
click at [140, 189] on link "Variance.pdf" at bounding box center [144, 189] width 30 height 6
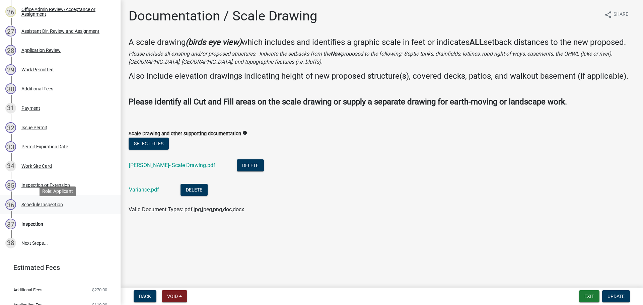
scroll to position [619, 0]
click at [56, 168] on div "34 Work Site Card" at bounding box center [57, 165] width 104 height 11
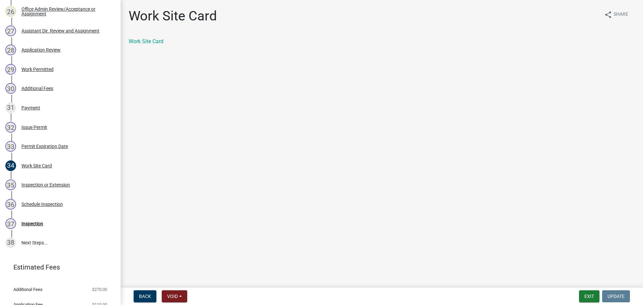
click at [132, 37] on div "Work Site Card" at bounding box center [382, 41] width 506 height 8
click at [134, 38] on div "Work Site Card" at bounding box center [382, 41] width 506 height 8
click at [138, 41] on link "Work Site Card" at bounding box center [146, 41] width 35 height 6
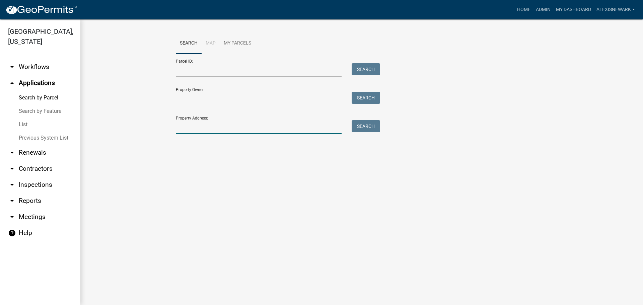
click at [200, 125] on input "Property Address:" at bounding box center [259, 127] width 166 height 14
type input "31130"
click at [360, 130] on button "Search" at bounding box center [366, 126] width 28 height 12
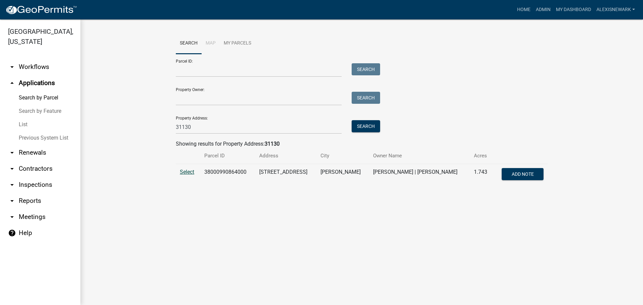
click at [187, 174] on span "Select" at bounding box center [187, 172] width 14 height 6
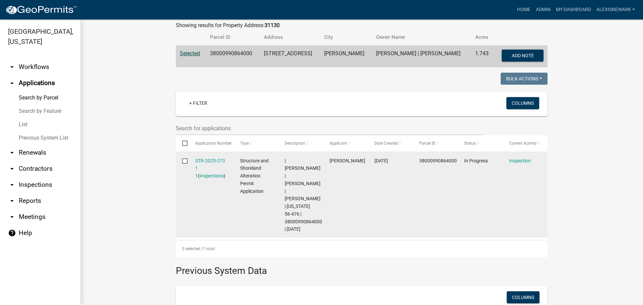
scroll to position [126, 0]
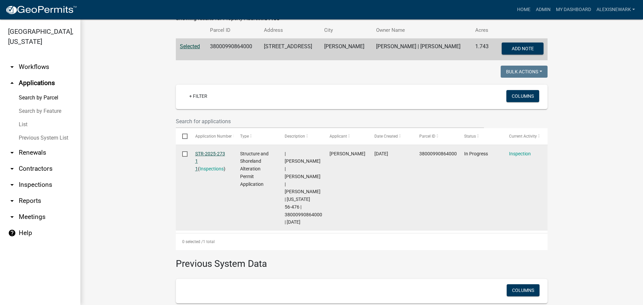
click at [214, 156] on link "STR-2025-273 1 1" at bounding box center [210, 161] width 30 height 21
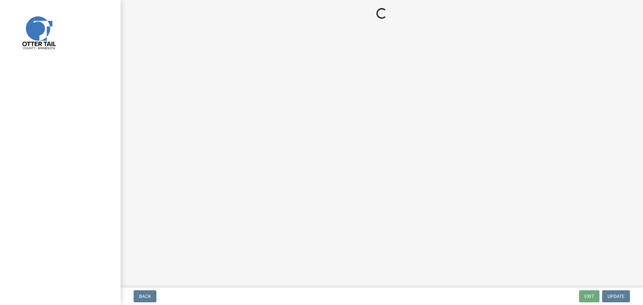
select select "710d5f49-2663-4e73-9718-d0c4e189f5ed"
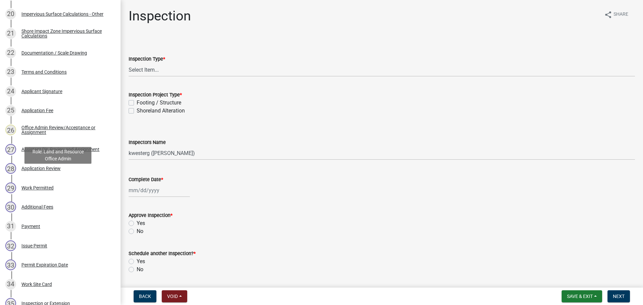
scroll to position [511, 0]
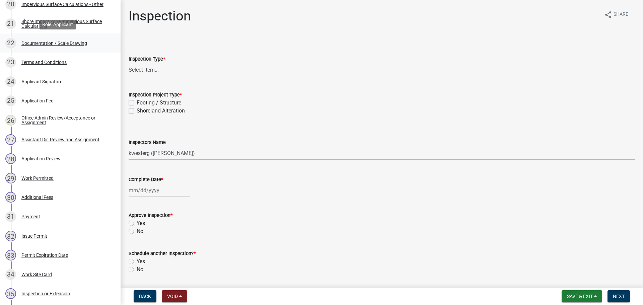
click at [66, 45] on div "Documentation / Scale Drawing" at bounding box center [54, 43] width 66 height 5
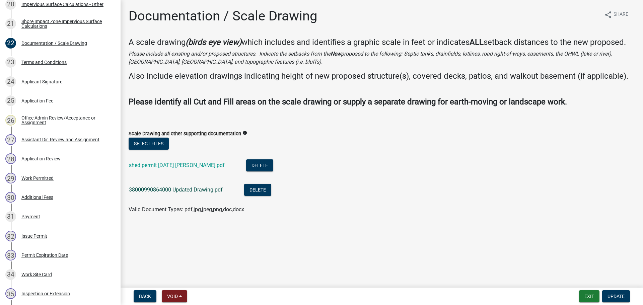
click at [172, 186] on link "38000990864000 Updated Drawing.pdf" at bounding box center [176, 189] width 94 height 6
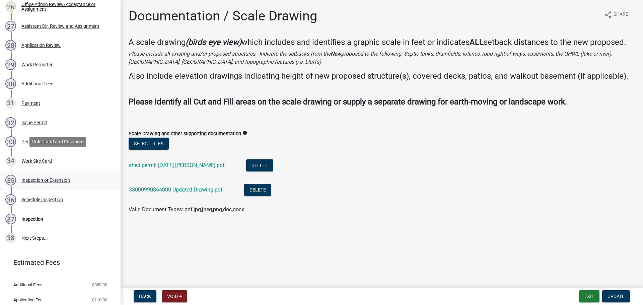
scroll to position [644, 0]
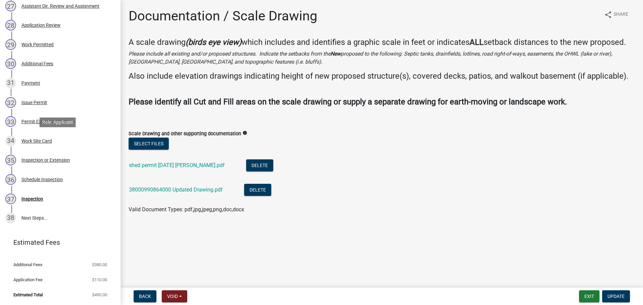
click at [61, 140] on div "34 Work Site Card" at bounding box center [57, 141] width 104 height 11
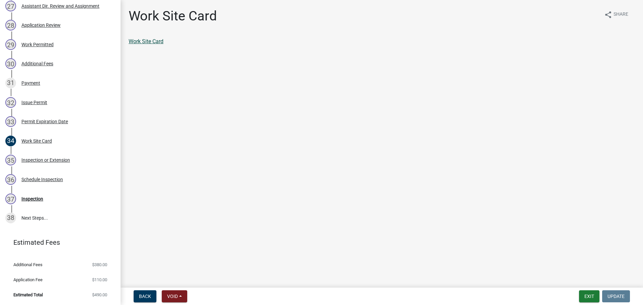
click at [158, 44] on link "Work Site Card" at bounding box center [146, 41] width 35 height 6
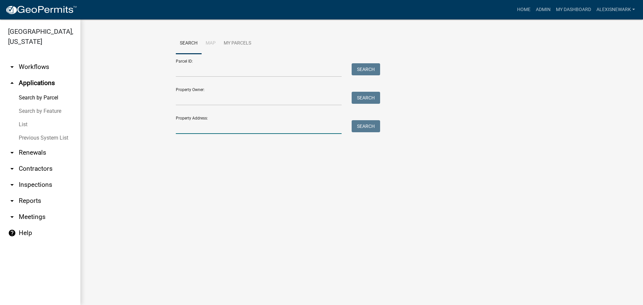
click at [221, 122] on input "Property Address:" at bounding box center [259, 127] width 166 height 14
click at [187, 72] on input "Parcel ID:" at bounding box center [259, 70] width 166 height 14
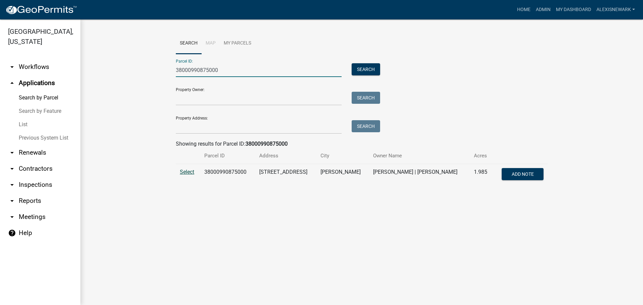
type input "38000990875000"
click at [187, 172] on span "Select" at bounding box center [187, 172] width 14 height 6
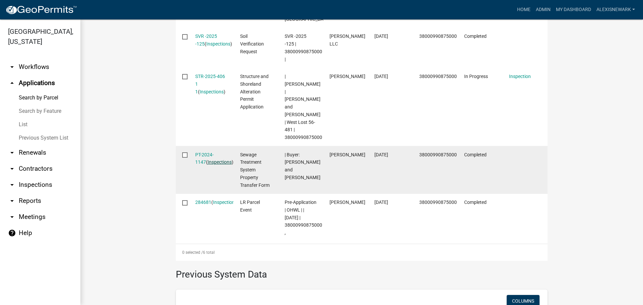
scroll to position [377, 0]
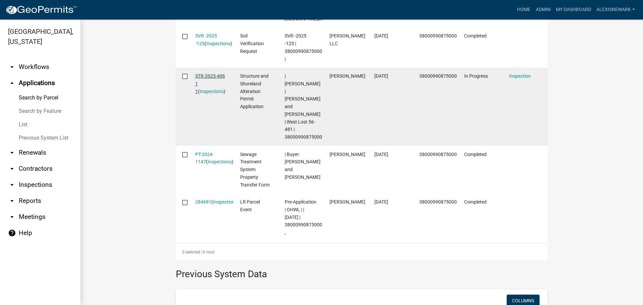
click at [211, 73] on link "STR-2025-406 1 1" at bounding box center [210, 83] width 30 height 21
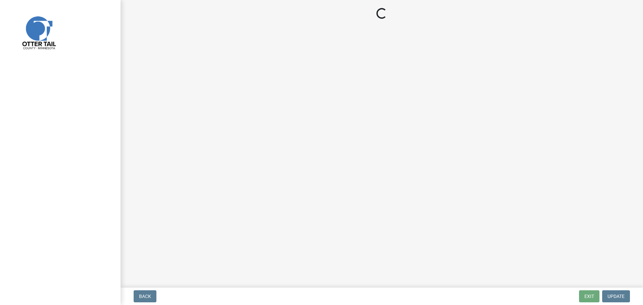
select select "710d5f49-2663-4e73-9718-d0c4e189f5ed"
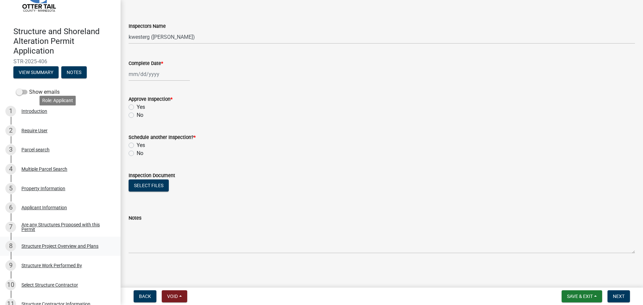
scroll to position [126, 0]
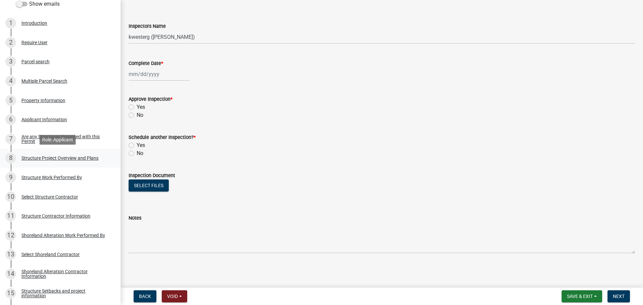
click at [95, 161] on div "8 Structure Project Overview and Plans" at bounding box center [57, 158] width 104 height 11
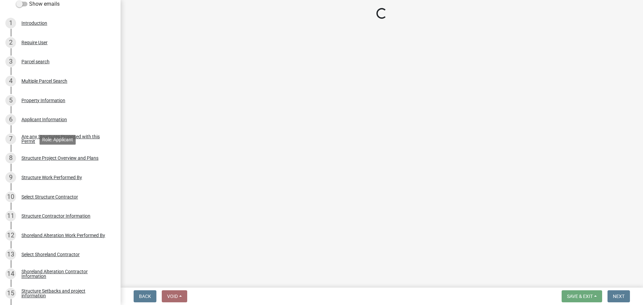
scroll to position [0, 0]
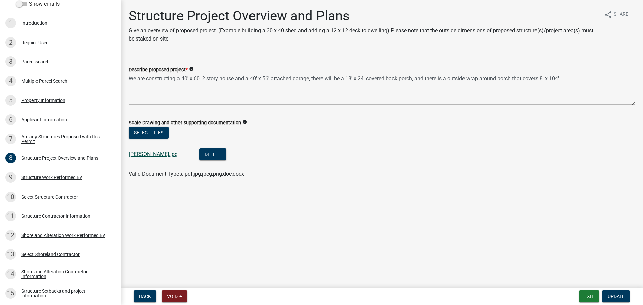
click at [147, 155] on link "bernotas.jpg" at bounding box center [153, 154] width 49 height 6
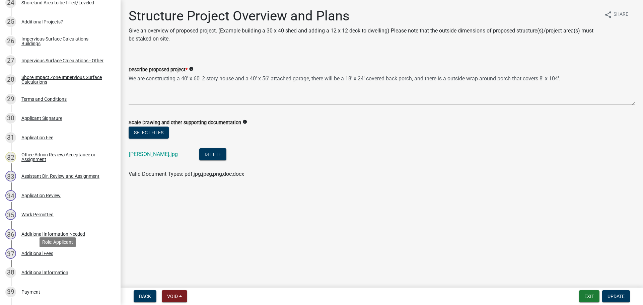
scroll to position [686, 0]
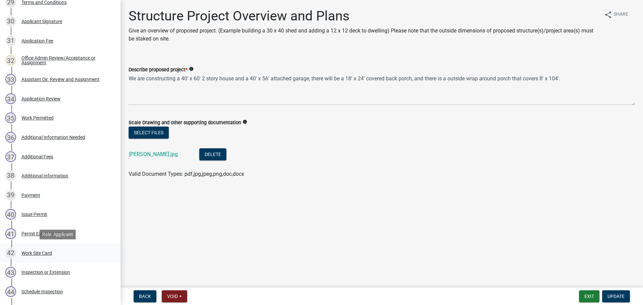
click at [67, 248] on div "42 Work Site Card" at bounding box center [57, 253] width 104 height 11
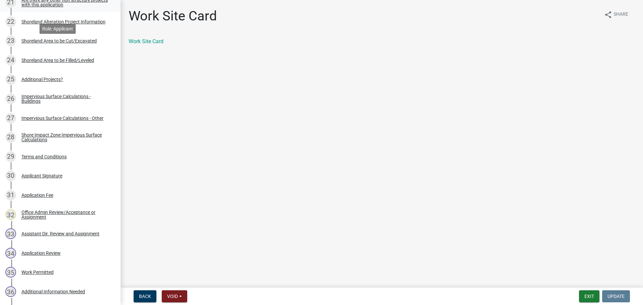
scroll to position [527, 0]
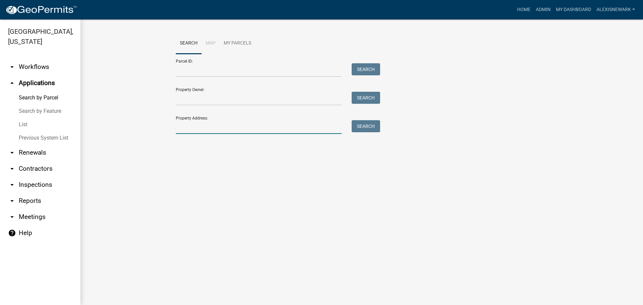
click at [227, 130] on input "Property Address:" at bounding box center [259, 127] width 166 height 14
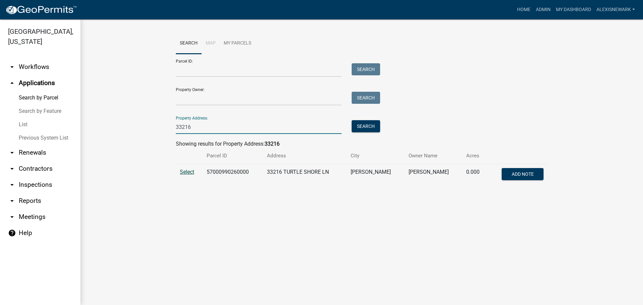
type input "33216"
click at [186, 170] on span "Select" at bounding box center [187, 172] width 14 height 6
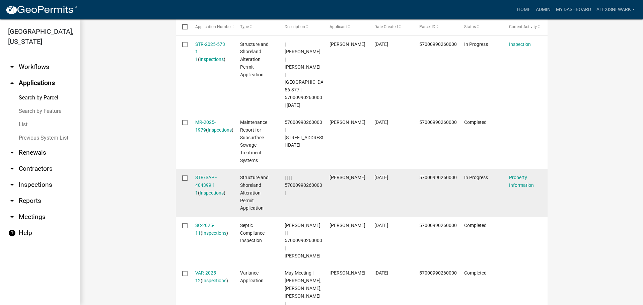
scroll to position [228, 0]
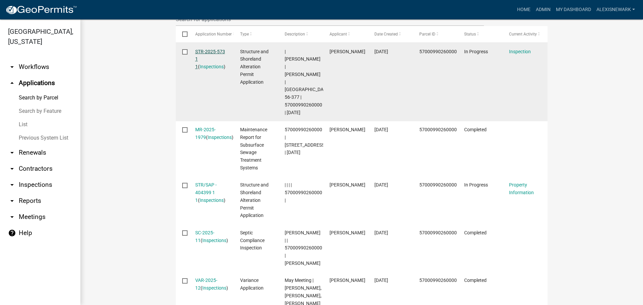
click at [215, 53] on link "STR-2025-573 1 1" at bounding box center [210, 59] width 30 height 21
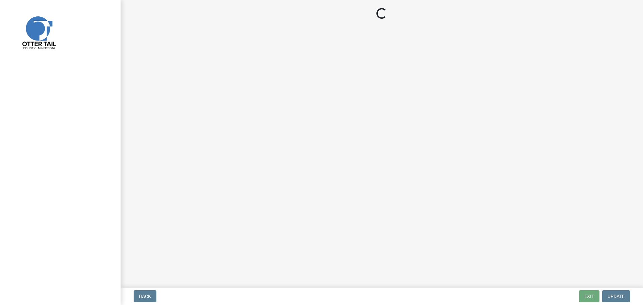
select select "710d5f49-2663-4e73-9718-d0c4e189f5ed"
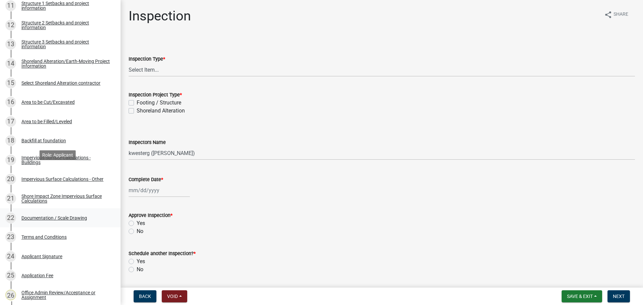
scroll to position [343, 0]
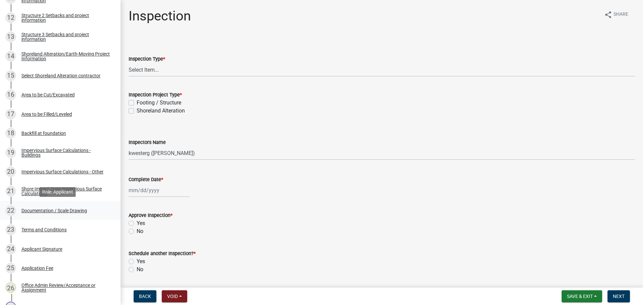
click at [59, 204] on link "22 Documentation / Scale Drawing" at bounding box center [60, 210] width 121 height 19
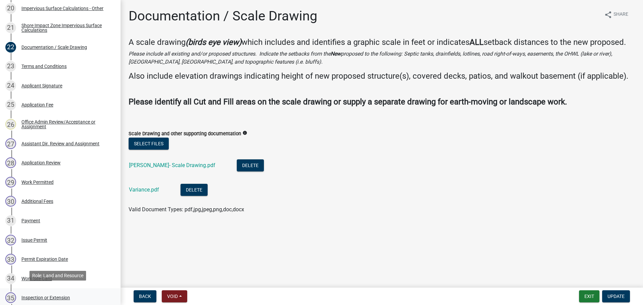
scroll to position [552, 0]
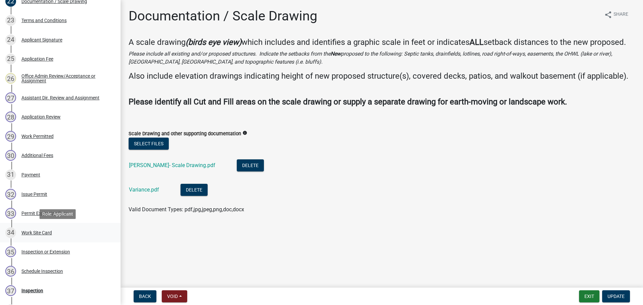
click at [69, 235] on div "34 Work Site Card" at bounding box center [57, 232] width 104 height 11
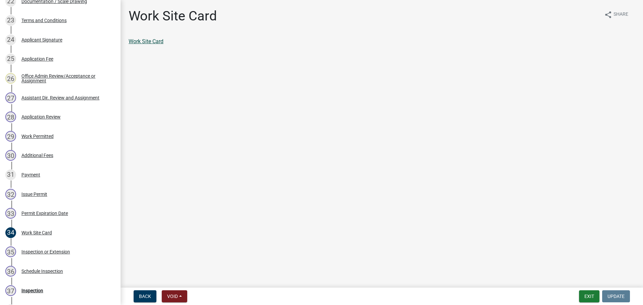
drag, startPoint x: 155, startPoint y: 37, endPoint x: 150, endPoint y: 44, distance: 8.1
click at [148, 58] on main "Work Site Card share Share Work Site Card" at bounding box center [382, 142] width 522 height 285
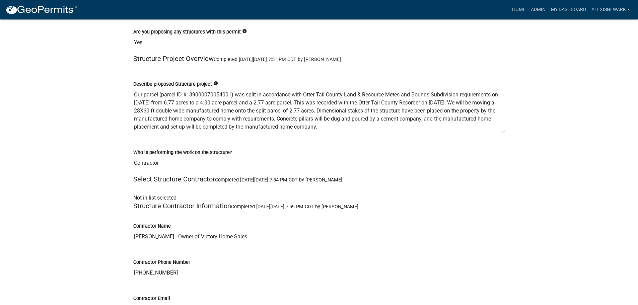
scroll to position [1624, 0]
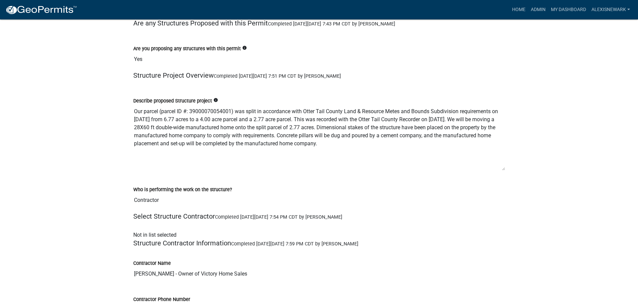
drag, startPoint x: 504, startPoint y: 137, endPoint x: 510, endPoint y: 154, distance: 18.2
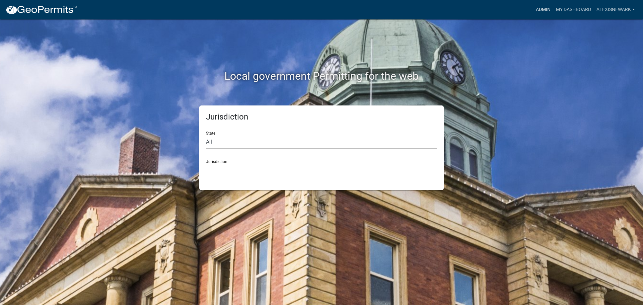
click at [542, 8] on link "Admin" at bounding box center [543, 9] width 20 height 13
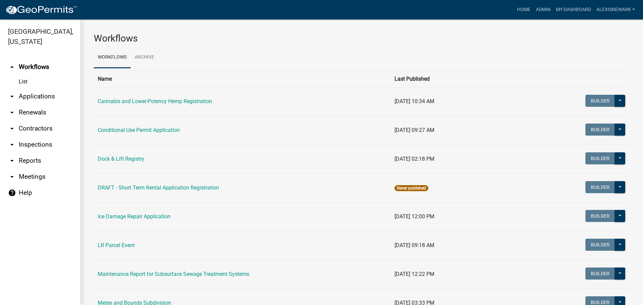
click at [43, 91] on link "arrow_drop_down Applications" at bounding box center [40, 96] width 80 height 16
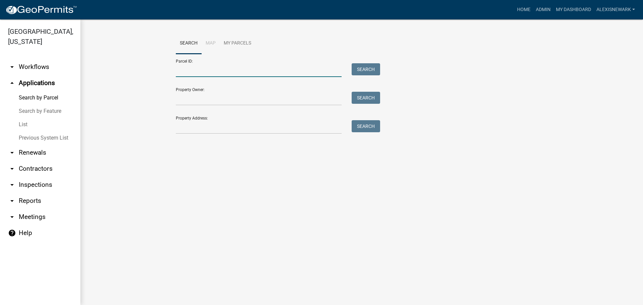
click at [207, 73] on input "Parcel ID:" at bounding box center [259, 70] width 166 height 14
paste input "52000990581000"
type input "52000990581000"
click at [361, 65] on button "Search" at bounding box center [366, 69] width 28 height 12
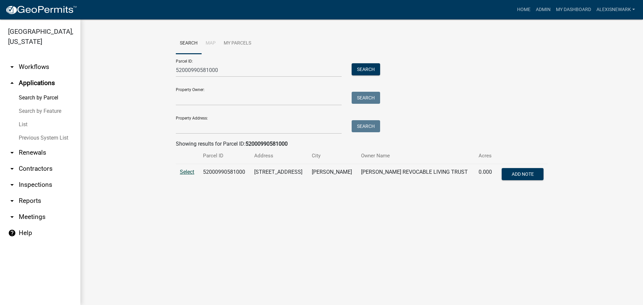
click at [185, 172] on span "Select" at bounding box center [187, 172] width 14 height 6
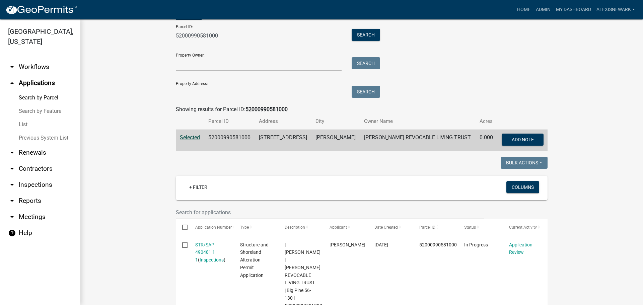
scroll to position [201, 0]
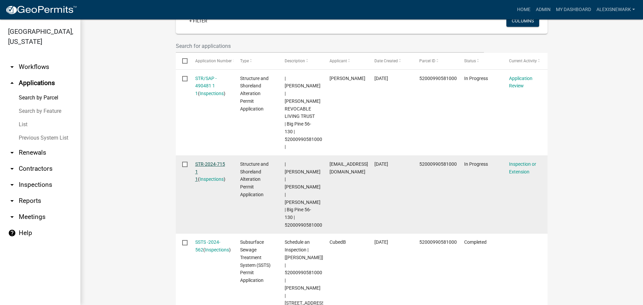
click at [205, 161] on link "STR-2024-715 1 1" at bounding box center [210, 171] width 30 height 21
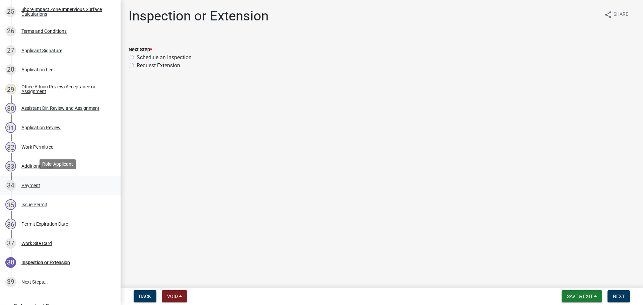
scroll to position [603, 0]
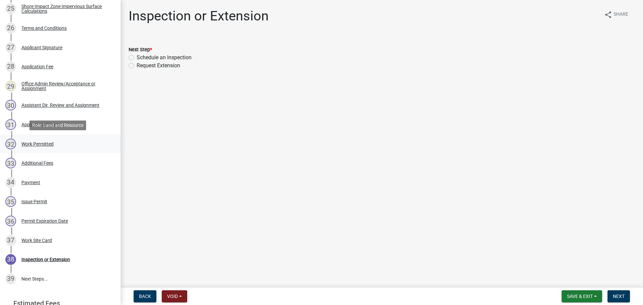
click at [55, 150] on link "32 Work Permitted" at bounding box center [60, 143] width 121 height 19
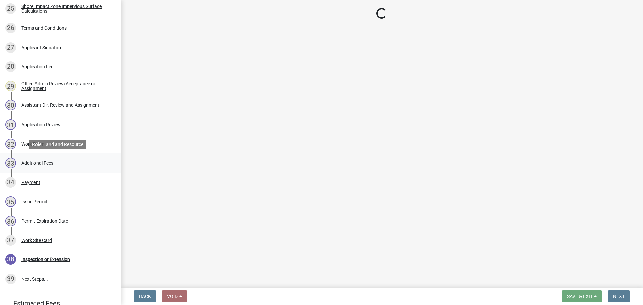
select select "f6a741f6-6d10-4601-9562-2e8ce244b7e0"
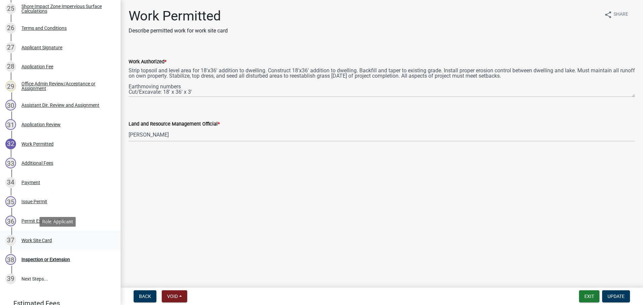
click at [71, 235] on div "37 Work Site Card" at bounding box center [57, 240] width 104 height 11
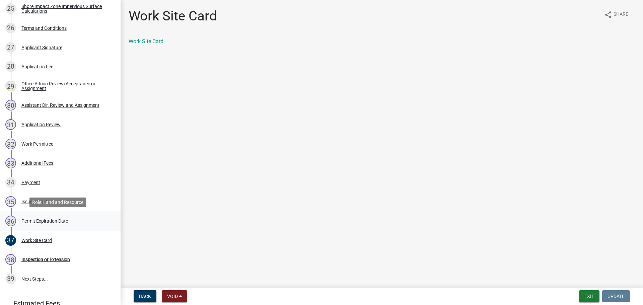
click at [83, 215] on link "36 Permit Expiration Date" at bounding box center [60, 220] width 121 height 19
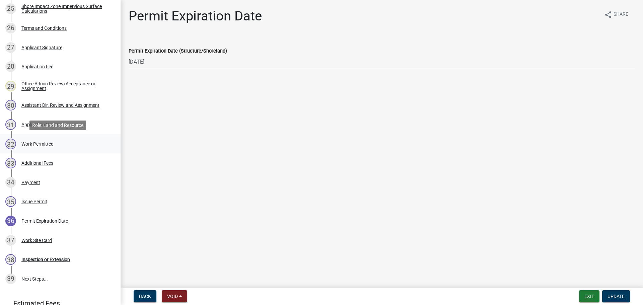
click at [74, 144] on div "32 Work Permitted" at bounding box center [57, 144] width 104 height 11
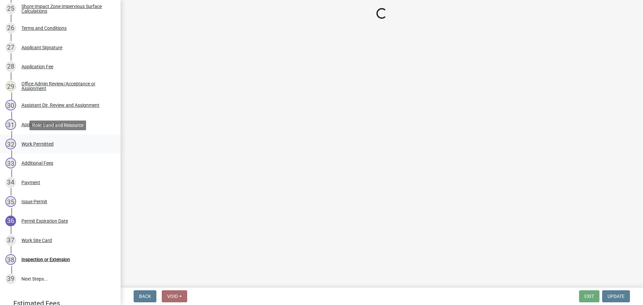
select select "f6a741f6-6d10-4601-9562-2e8ce244b7e0"
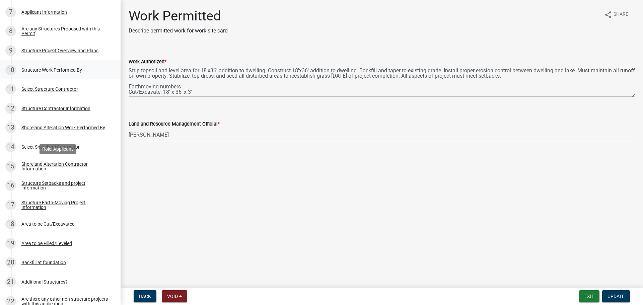
scroll to position [251, 0]
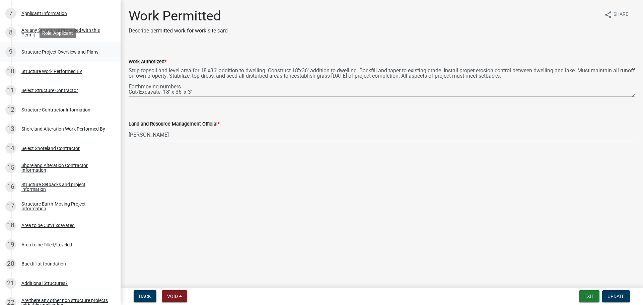
click at [83, 57] on div "9 Structure Project Overview and Plans" at bounding box center [57, 52] width 104 height 11
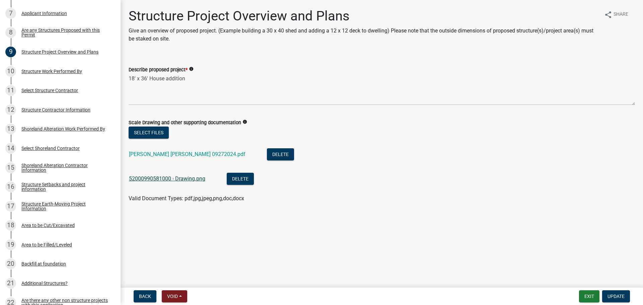
click at [194, 176] on link "52000990581000 - Drawing.png" at bounding box center [167, 178] width 76 height 6
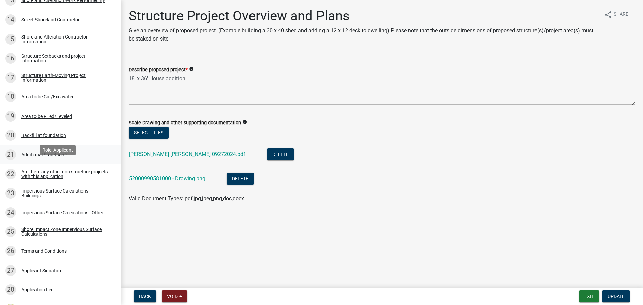
scroll to position [385, 0]
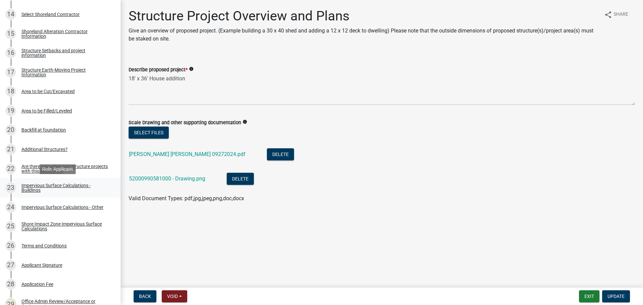
click at [72, 186] on div "Impervious Surface Calculations - Buildings" at bounding box center [65, 187] width 88 height 9
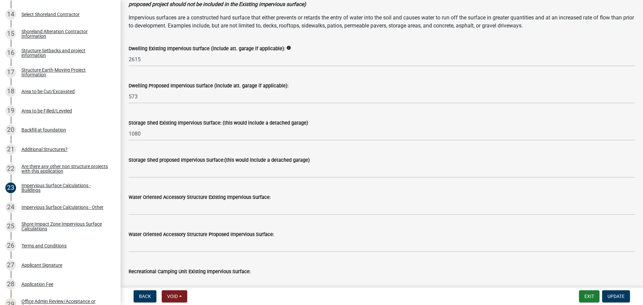
scroll to position [10, 0]
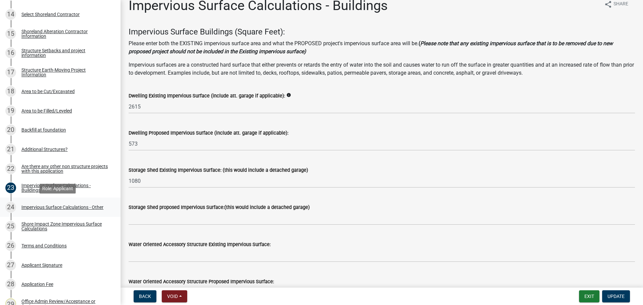
click at [88, 211] on div "24 Impervious Surface Calculations - Other" at bounding box center [57, 207] width 104 height 11
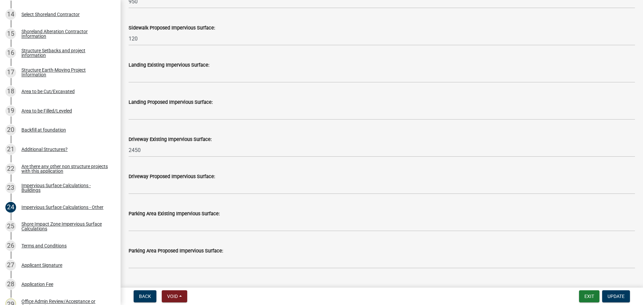
scroll to position [264, 0]
